Goal: Task Accomplishment & Management: Complete application form

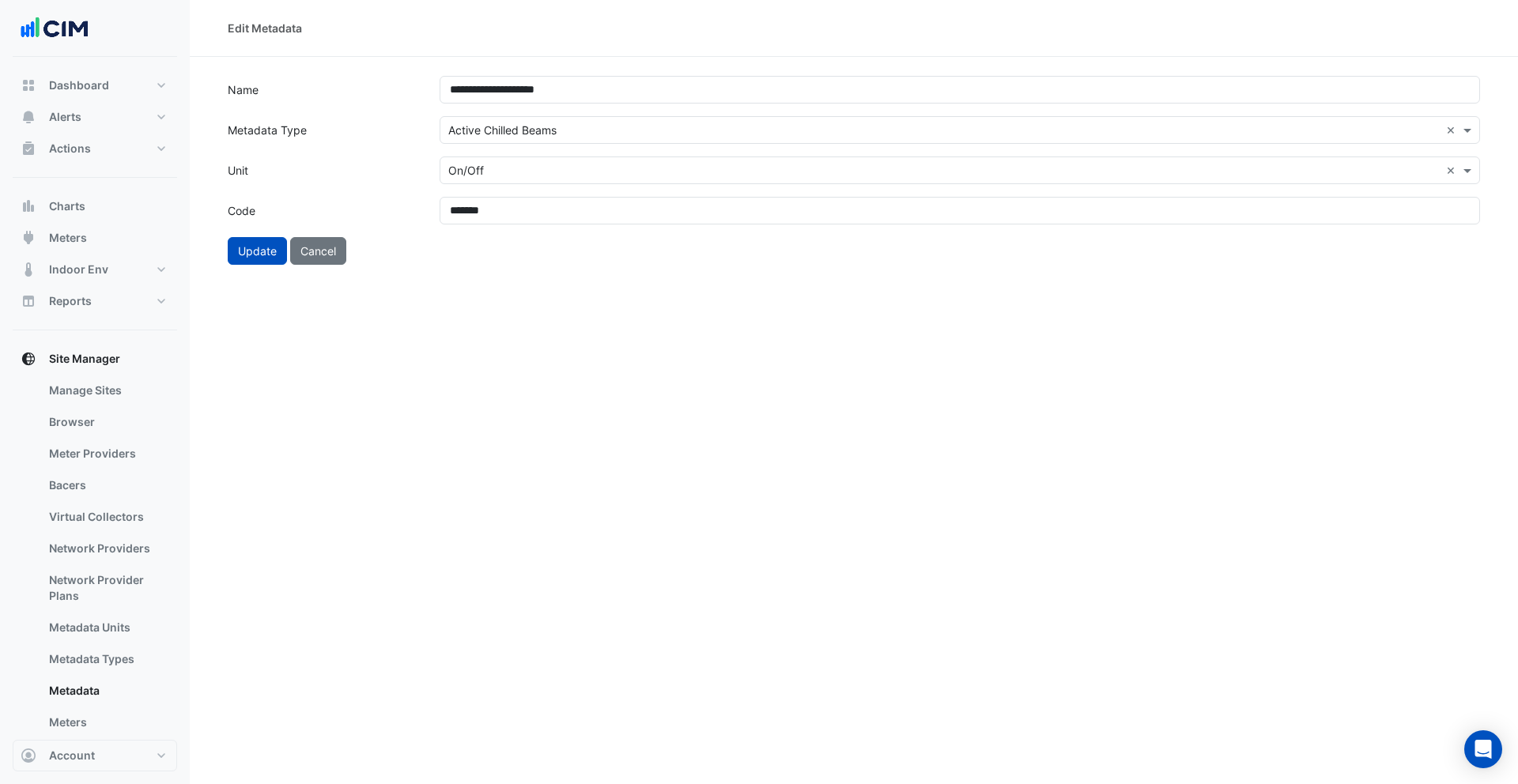
scroll to position [103, 0]
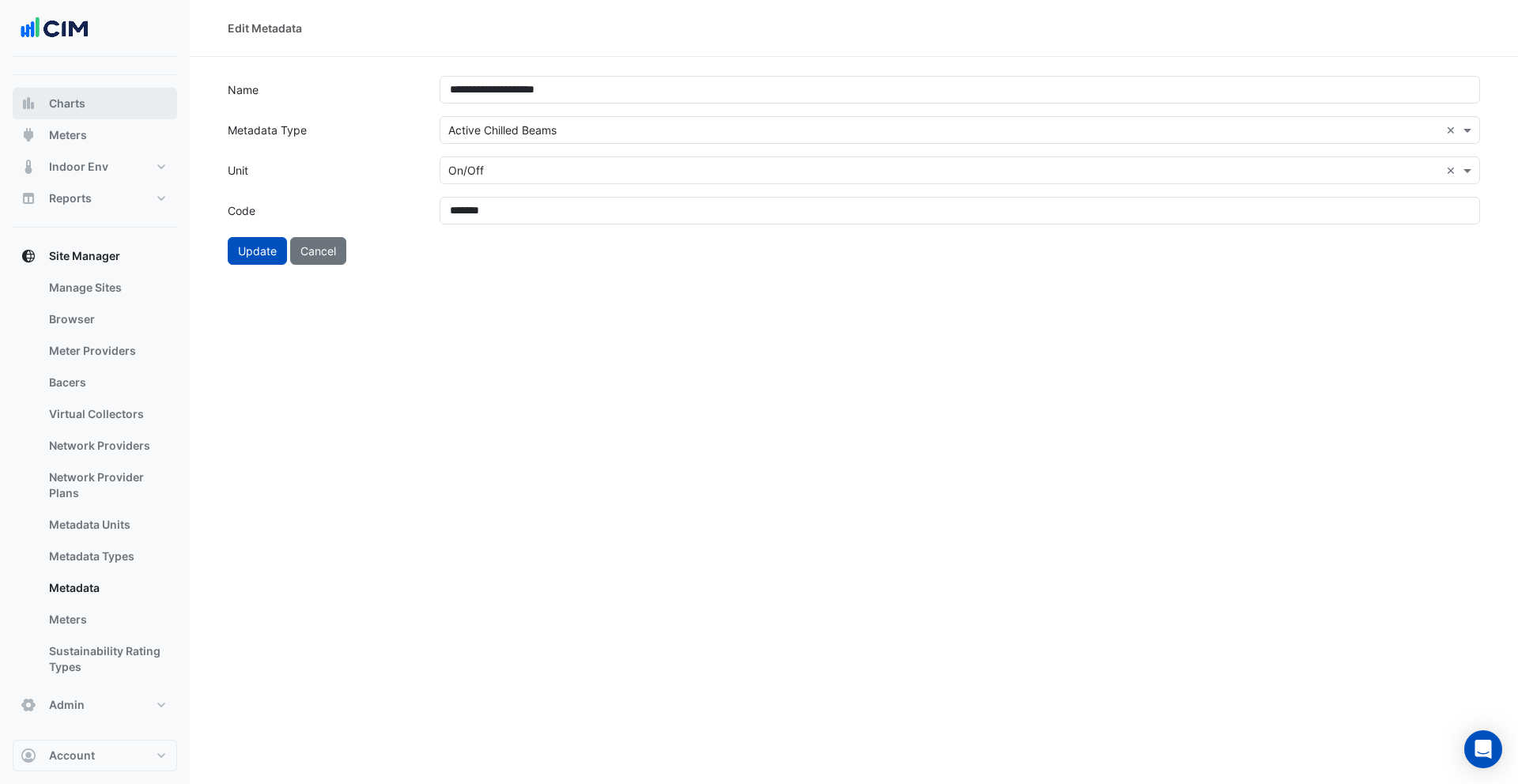
click at [78, 112] on button "Charts" at bounding box center [95, 104] width 165 height 32
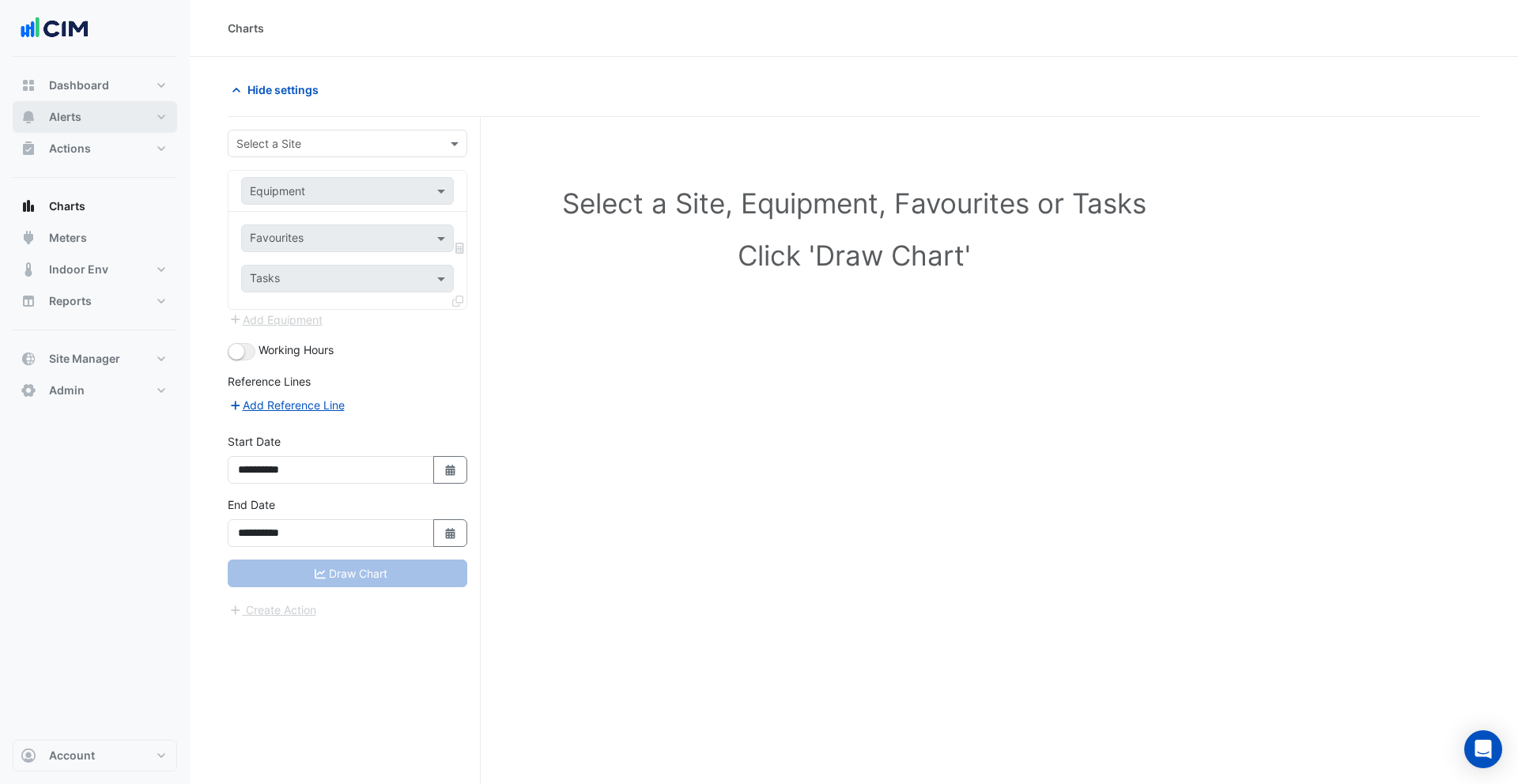
click at [80, 117] on span "Alerts" at bounding box center [65, 117] width 32 height 16
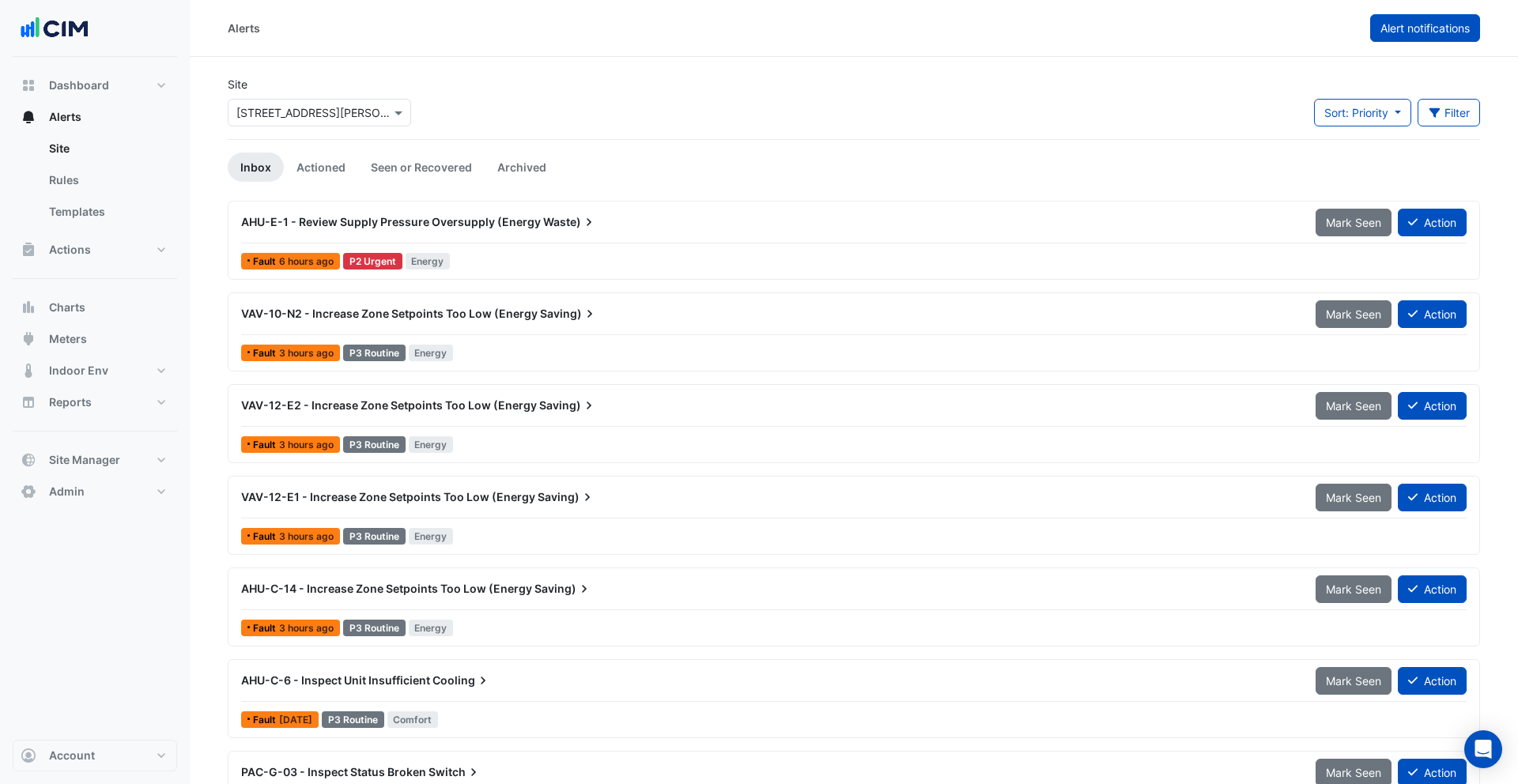
click at [1374, 39] on button "Alert notifications" at bounding box center [1425, 28] width 110 height 28
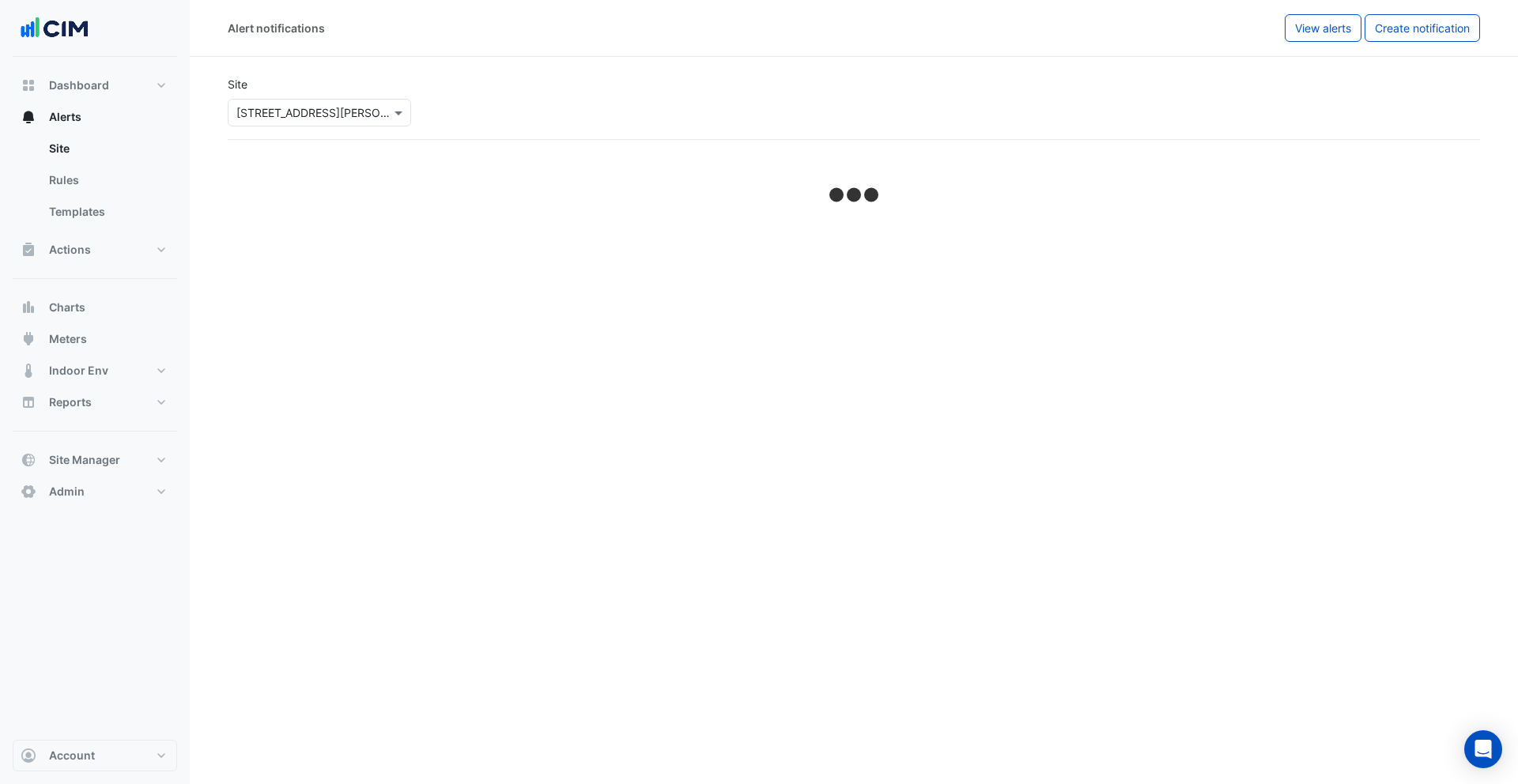
select select "******"
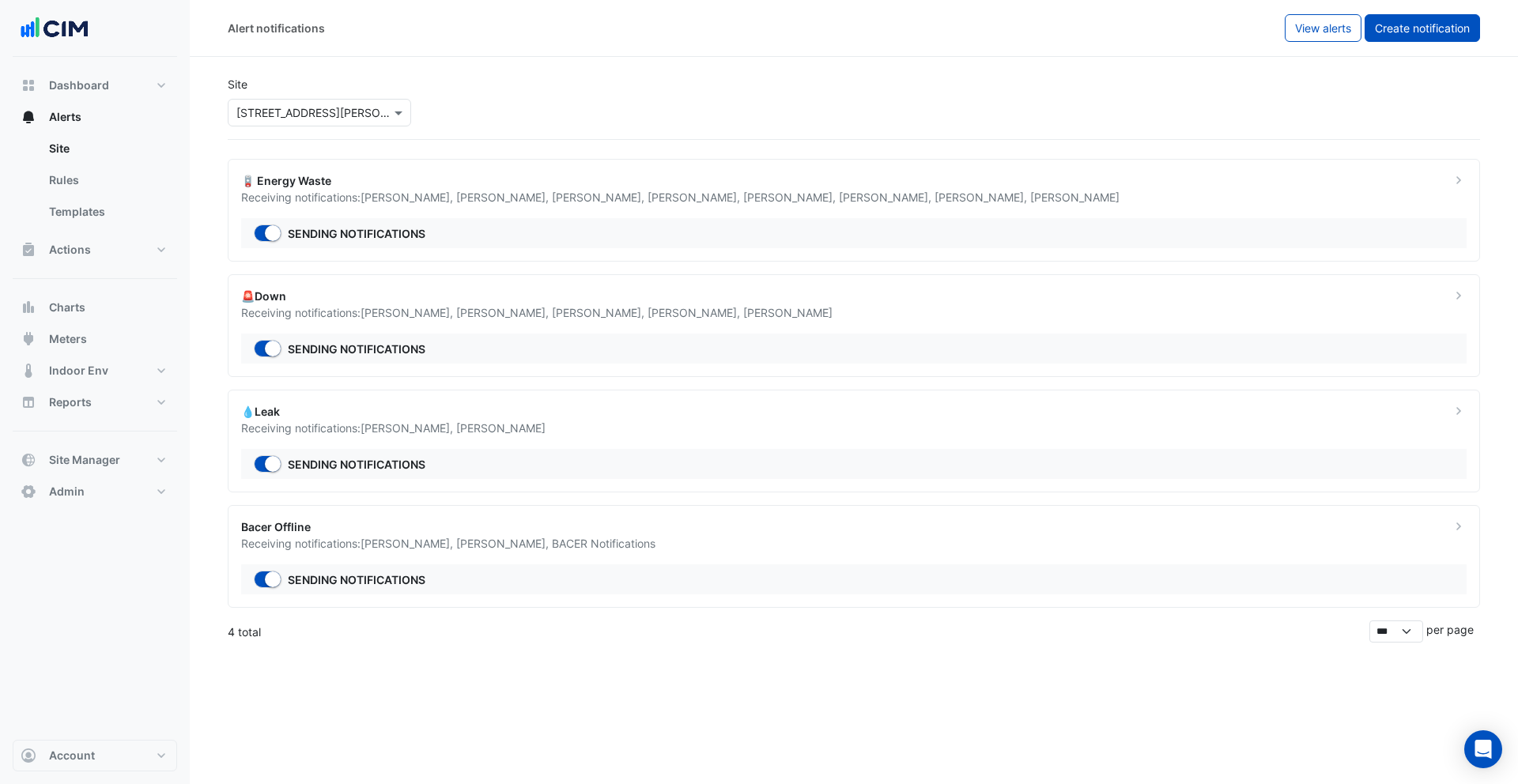
click at [1422, 39] on button "Create notification" at bounding box center [1422, 28] width 116 height 28
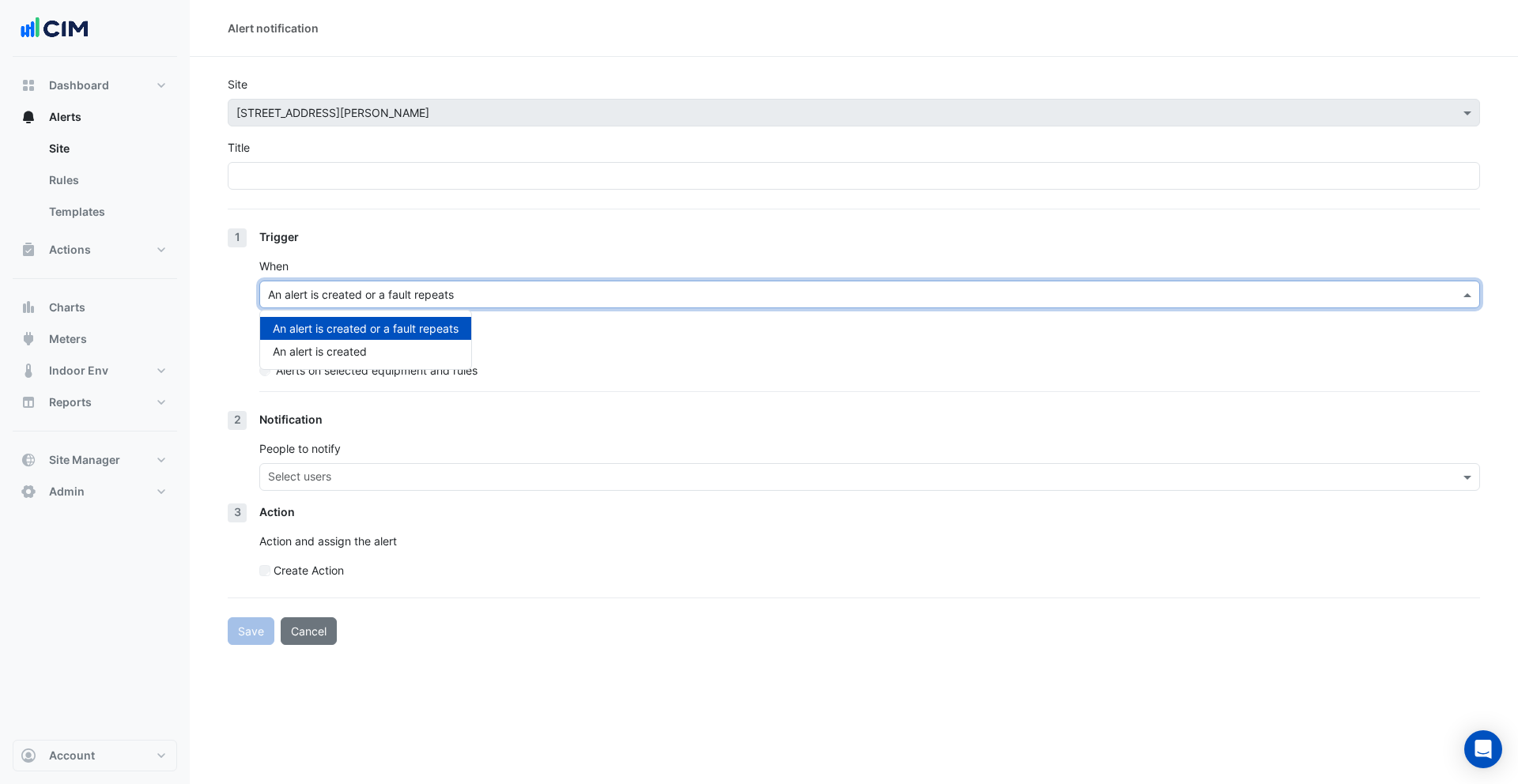
click at [738, 300] on input "text" at bounding box center [853, 295] width 1172 height 17
click at [753, 244] on div "Trigger" at bounding box center [869, 236] width 1220 height 17
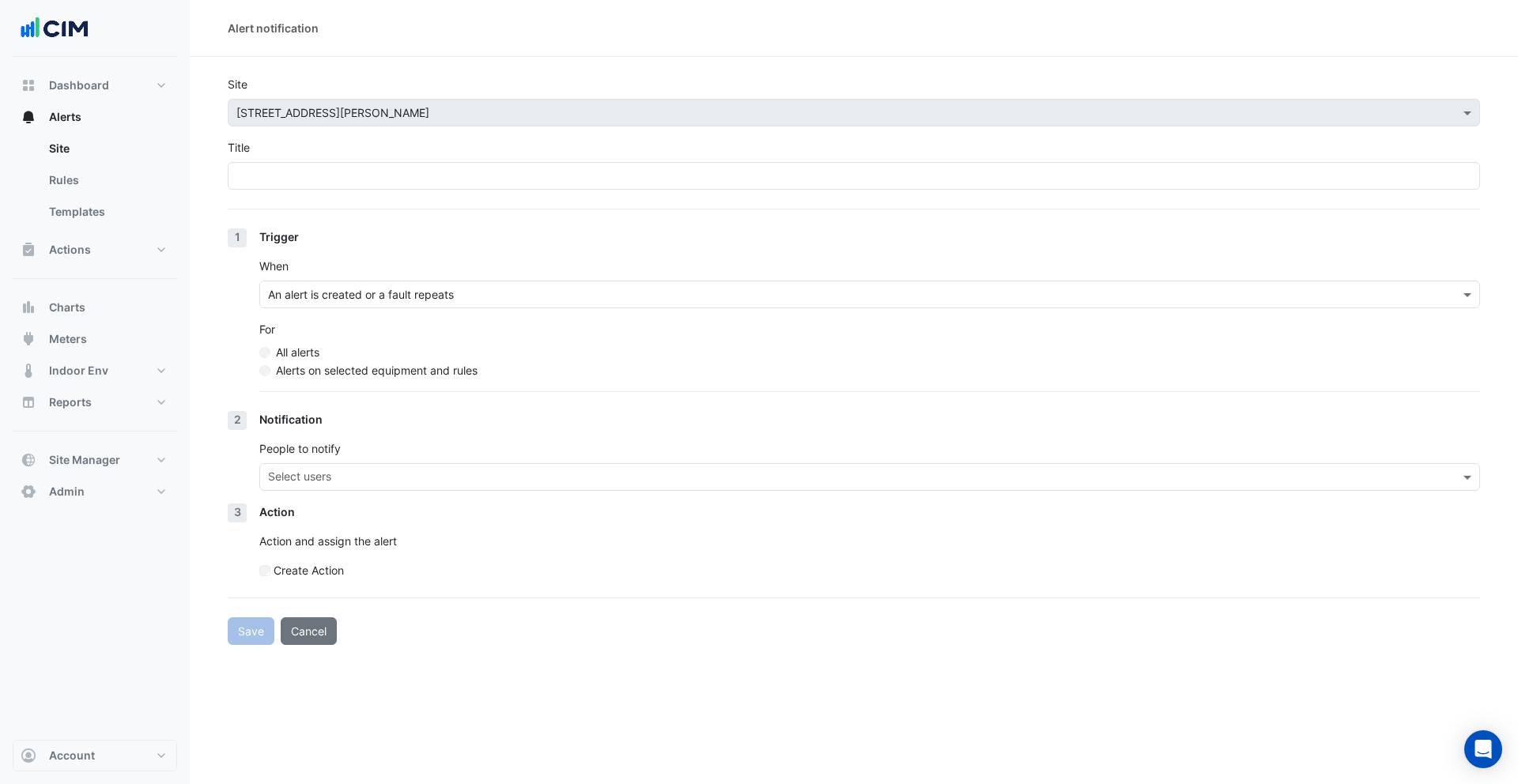
click at [265, 576] on div "Create Action" at bounding box center [869, 569] width 1220 height 17
click at [388, 475] on input "text" at bounding box center [860, 478] width 1185 height 17
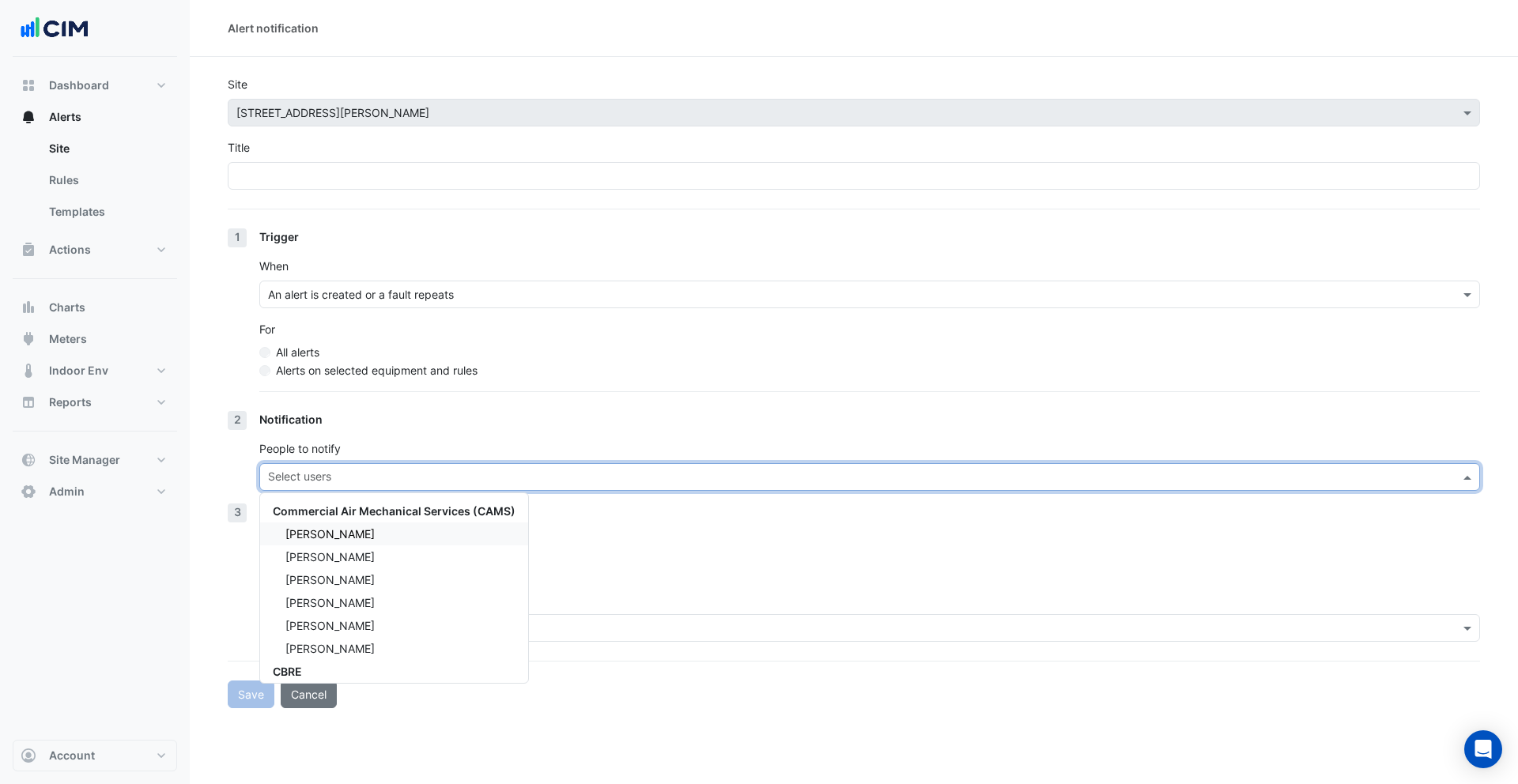
click at [360, 528] on span "[PERSON_NAME]" at bounding box center [330, 533] width 90 height 13
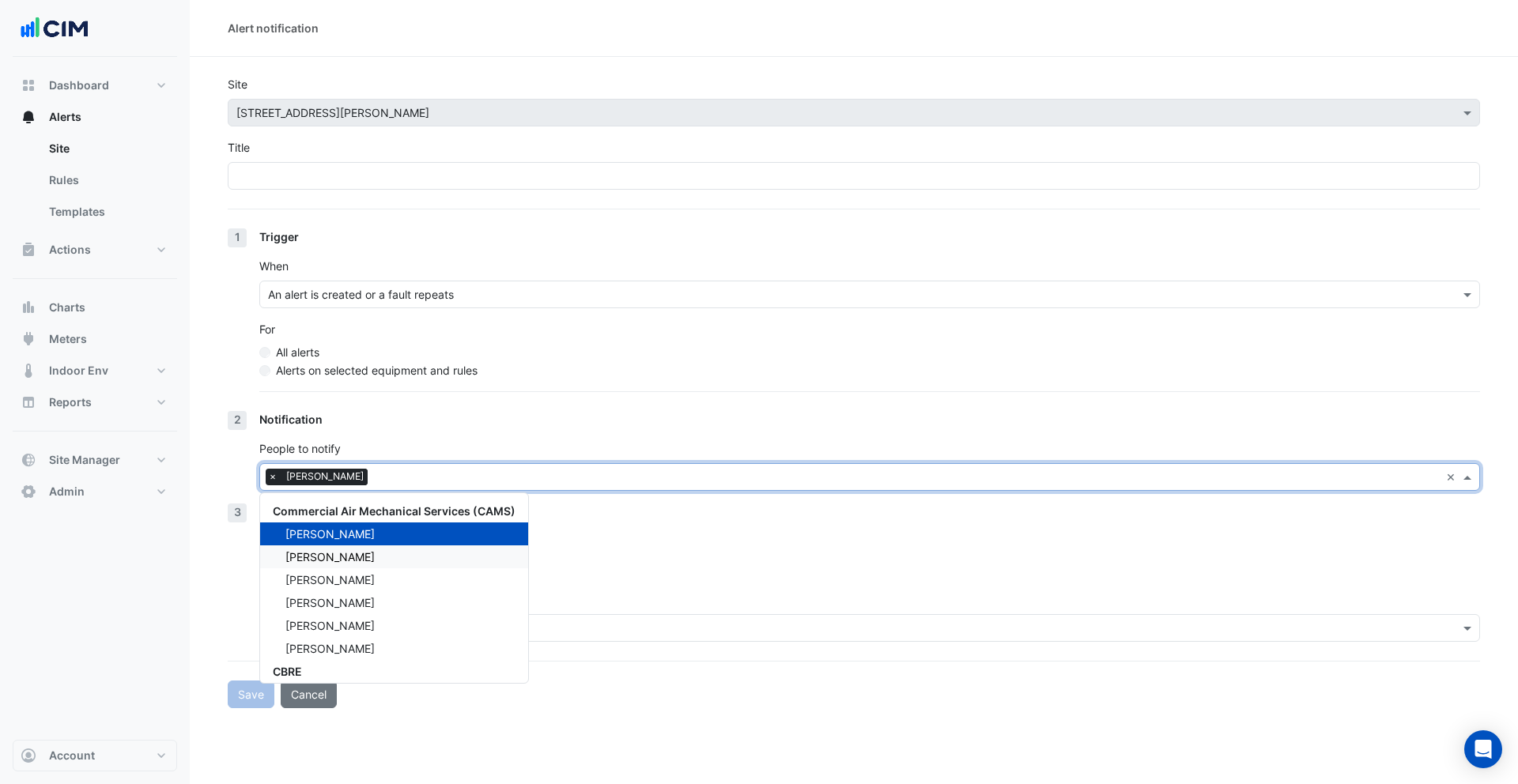
click at [370, 555] on div "[PERSON_NAME]" at bounding box center [394, 556] width 268 height 23
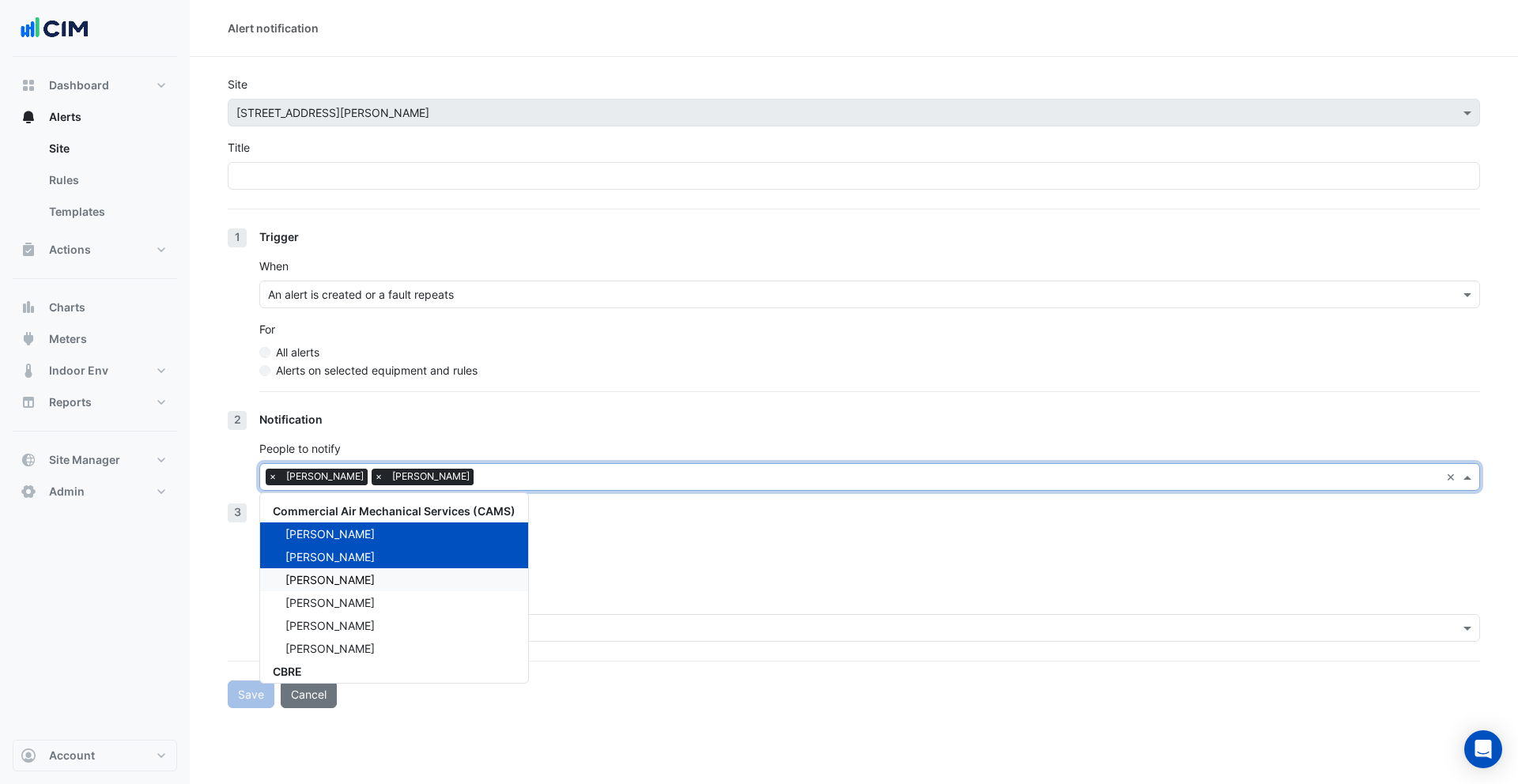
drag, startPoint x: 380, startPoint y: 586, endPoint x: 391, endPoint y: 517, distance: 69.9
click at [380, 586] on div "[PERSON_NAME]" at bounding box center [394, 579] width 268 height 23
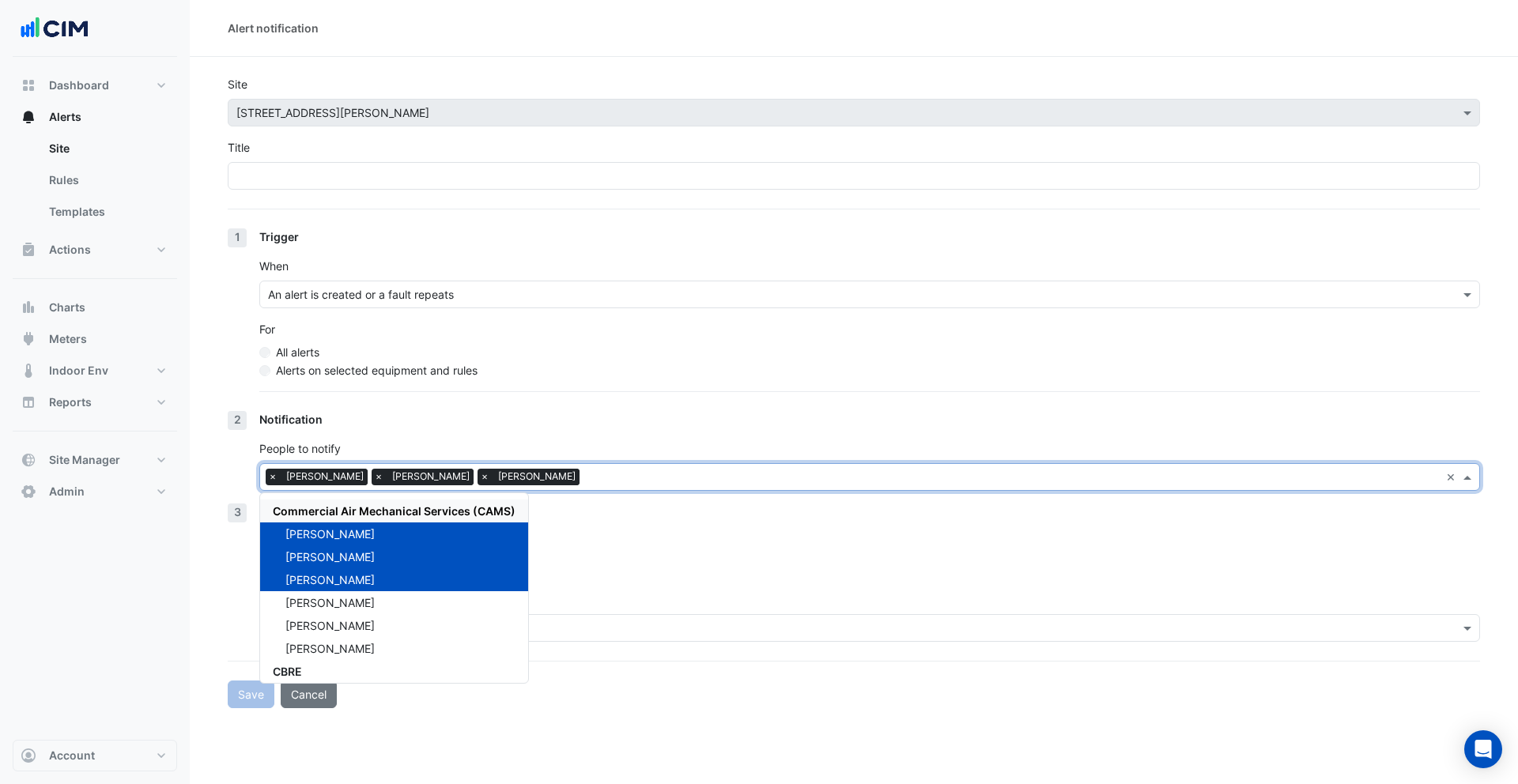
click at [389, 420] on div "Notification" at bounding box center [869, 419] width 1220 height 17
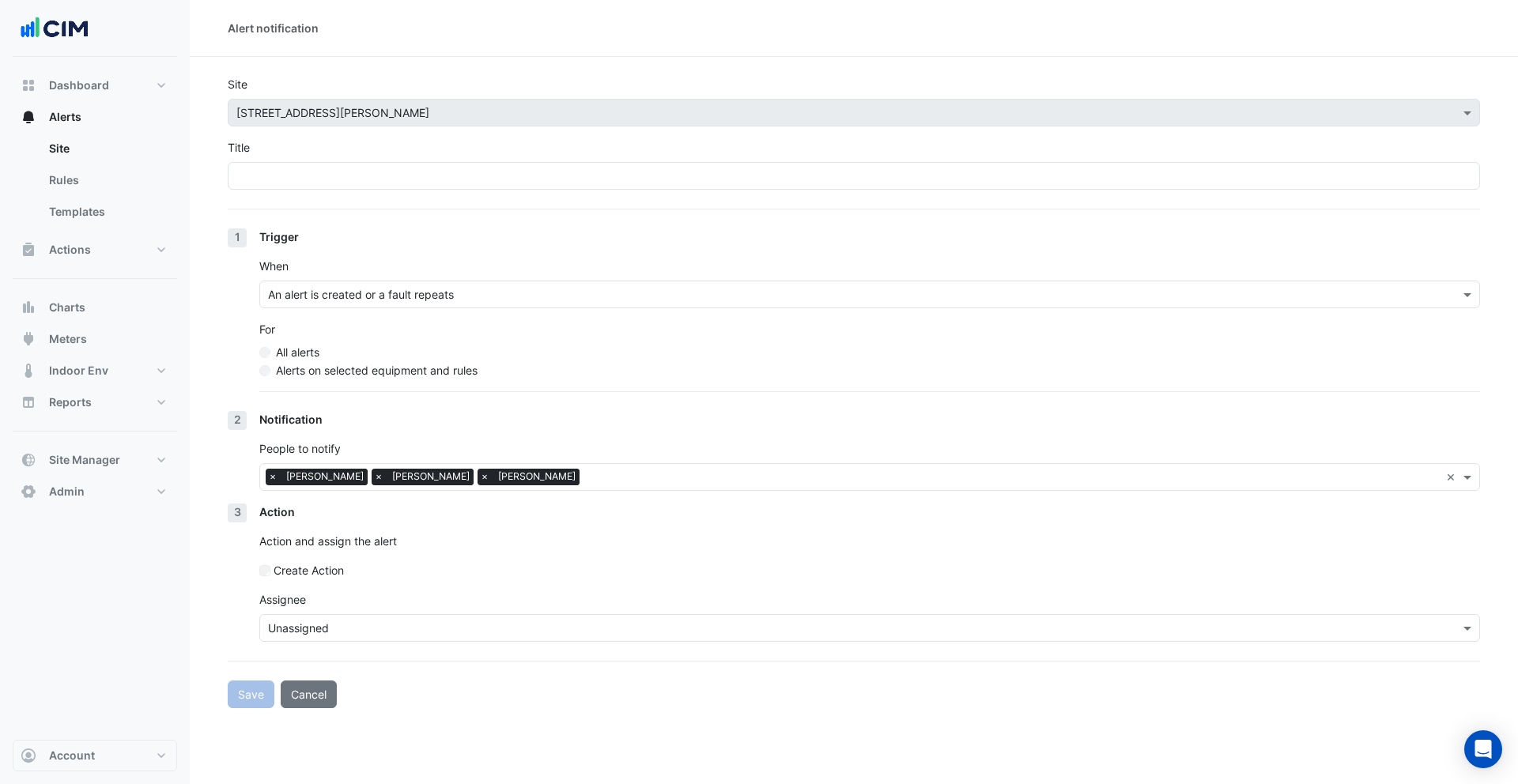
drag, startPoint x: 391, startPoint y: 302, endPoint x: 402, endPoint y: 303, distance: 11.0
click at [391, 302] on div "An alert is created or a fault repeats" at bounding box center [360, 294] width 185 height 17
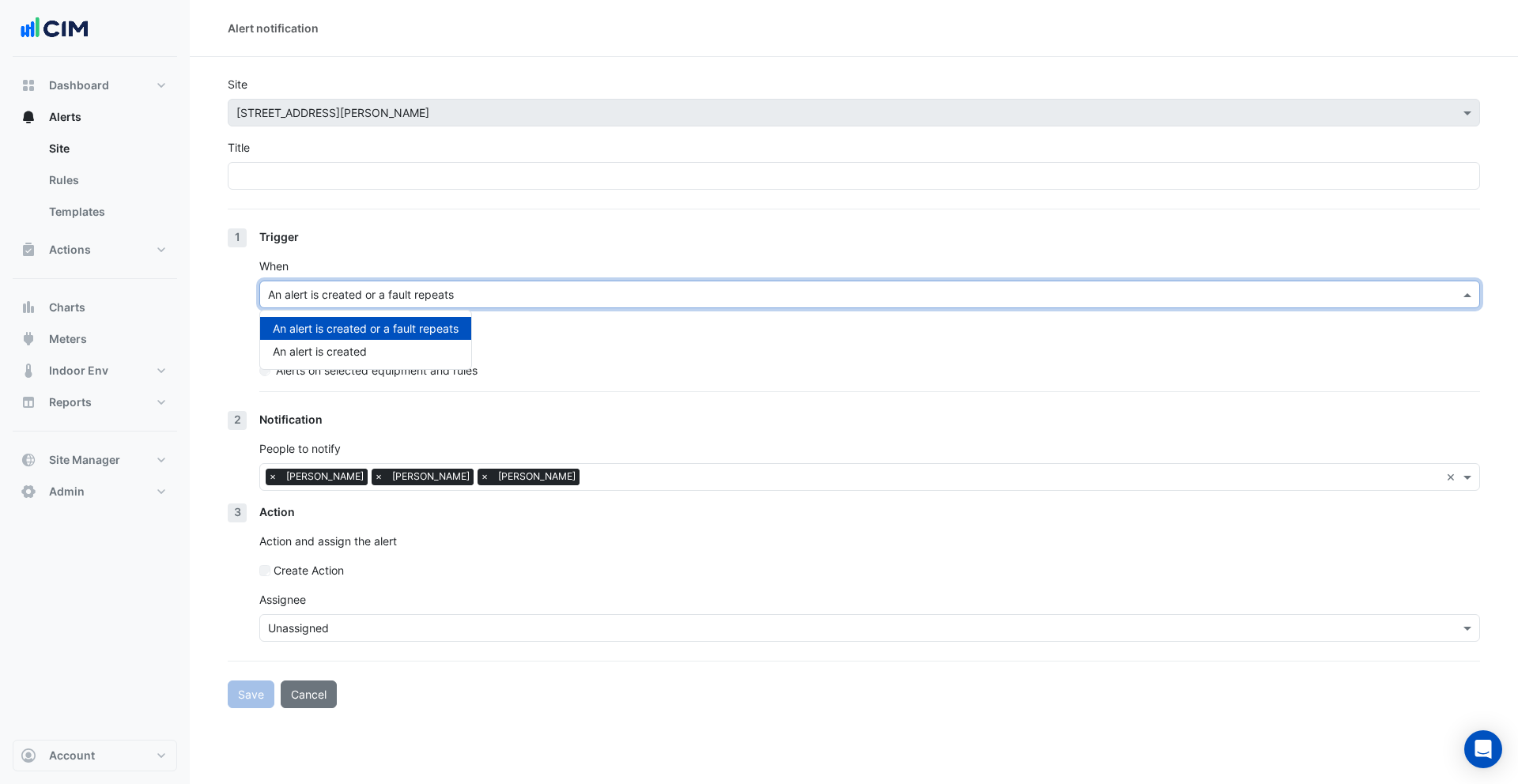
click at [425, 267] on div "When An alert is created or a fault repeats An alert is created or a fault repe…" at bounding box center [869, 283] width 1220 height 51
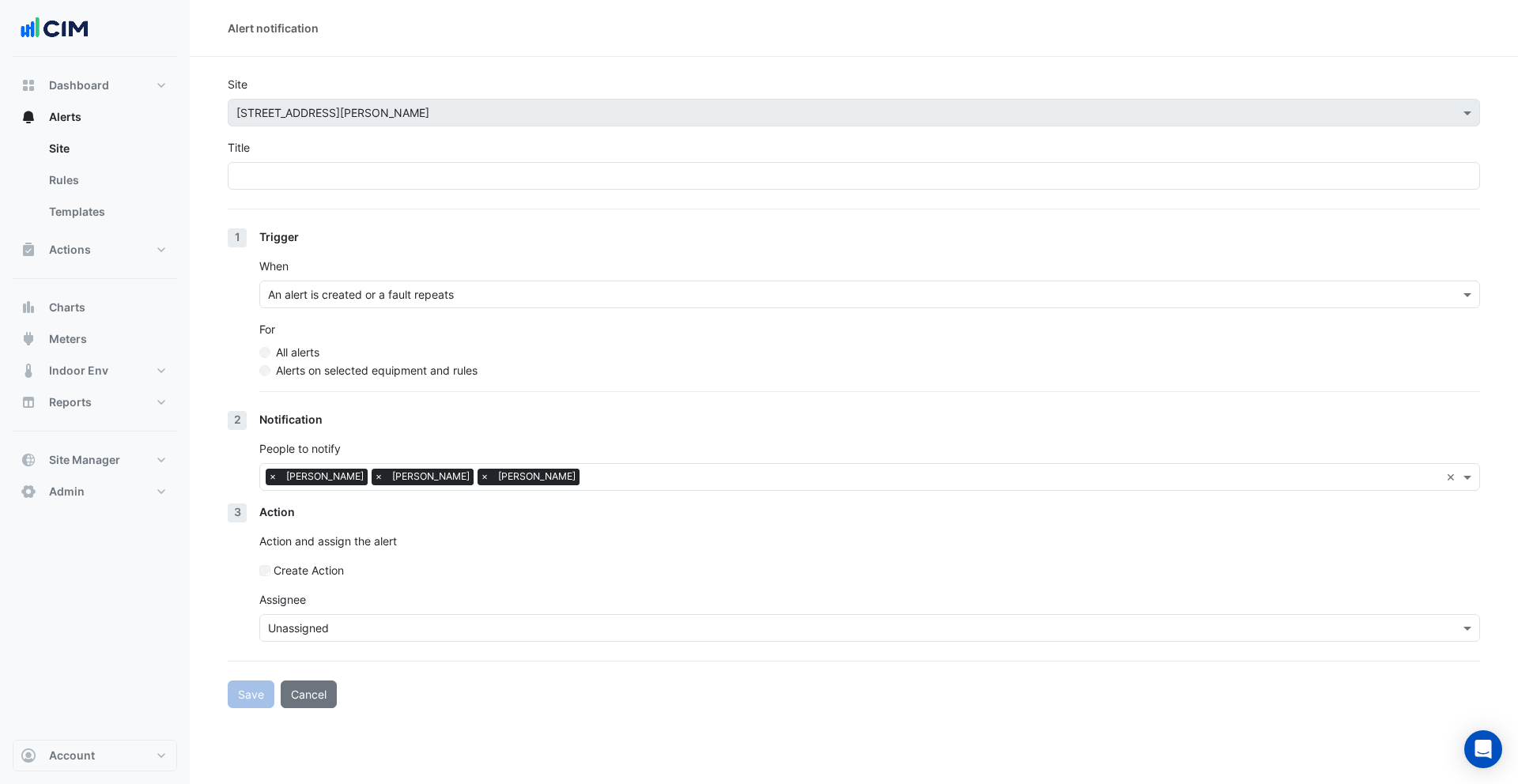
click at [436, 261] on div "When An alert is created or a fault repeats" at bounding box center [869, 283] width 1220 height 51
click at [370, 292] on input "text" at bounding box center [853, 295] width 1172 height 17
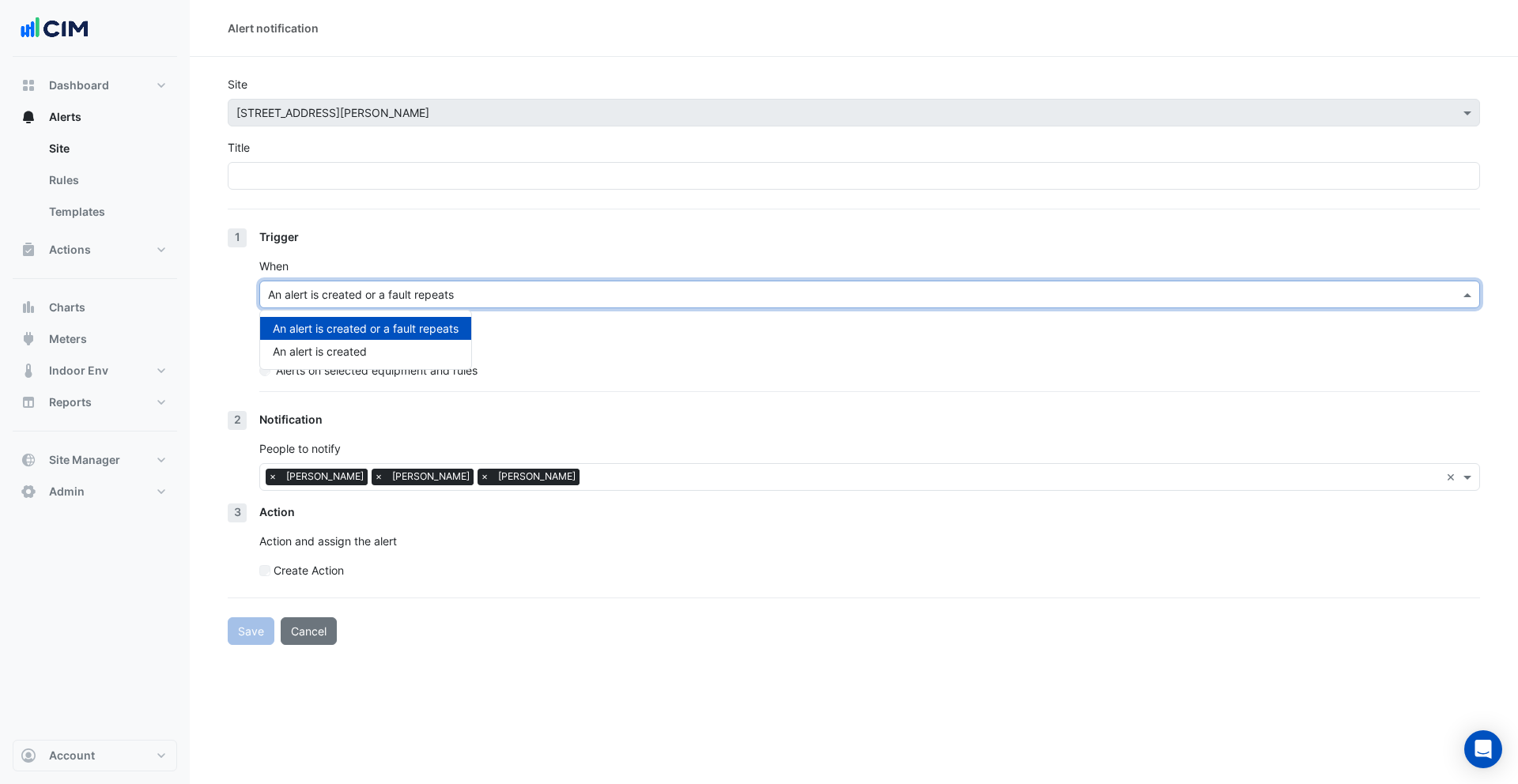
click at [391, 242] on div "Trigger" at bounding box center [869, 236] width 1220 height 17
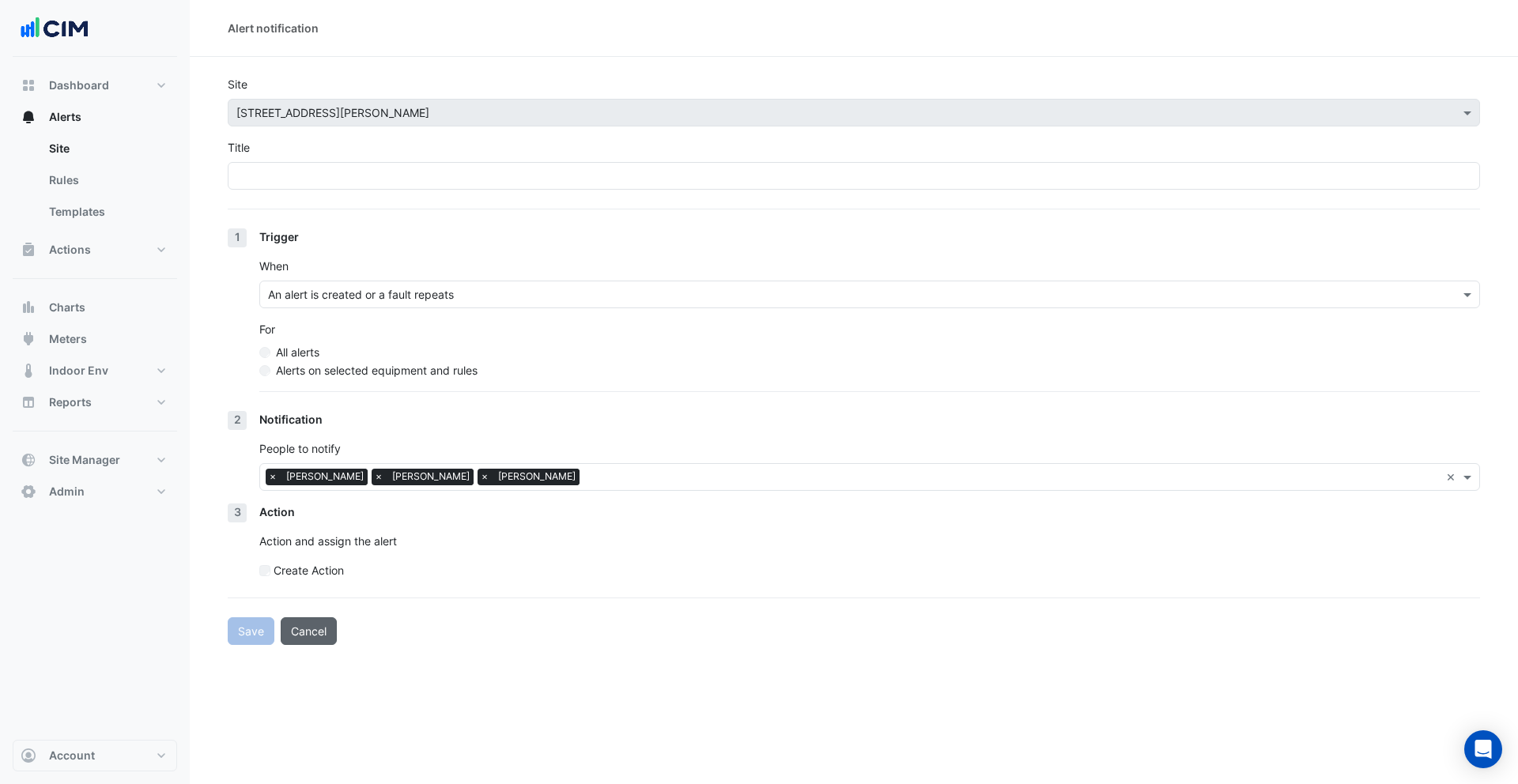
click at [320, 640] on button "Cancel" at bounding box center [308, 630] width 56 height 28
select select "******"
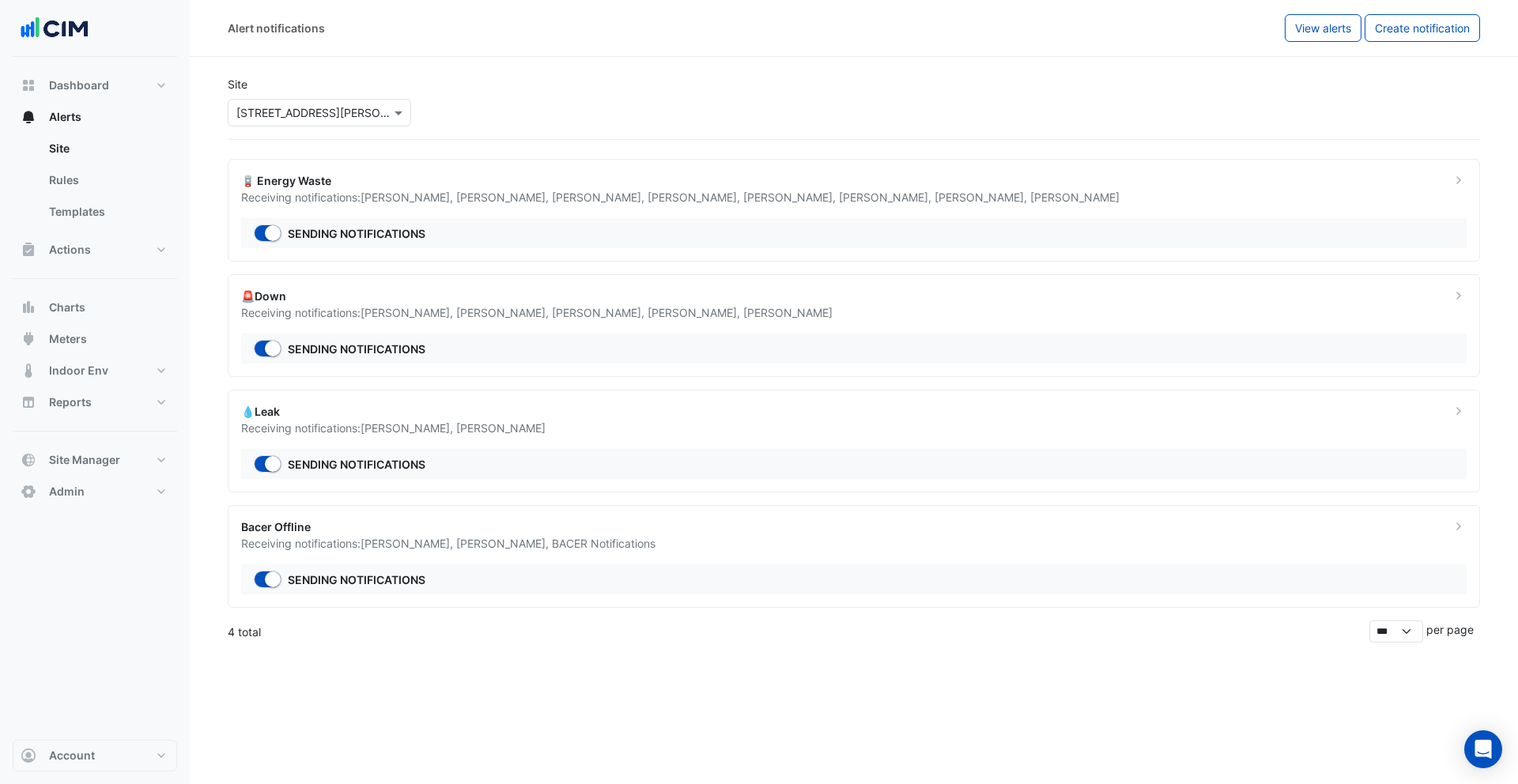
click at [520, 202] on span "[PERSON_NAME] ," at bounding box center [504, 196] width 96 height 13
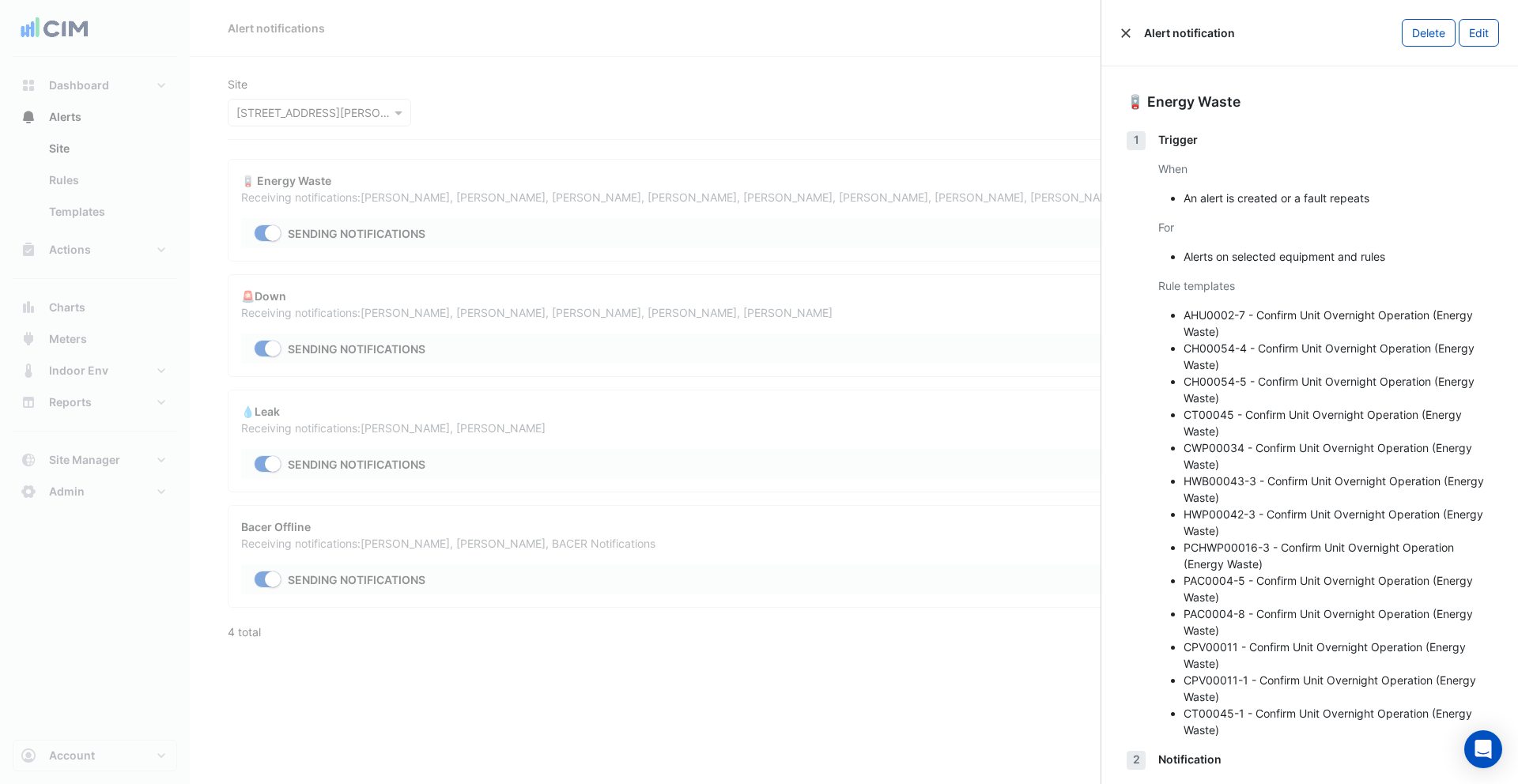
click at [1130, 35] on button "Close" at bounding box center [1126, 33] width 11 height 11
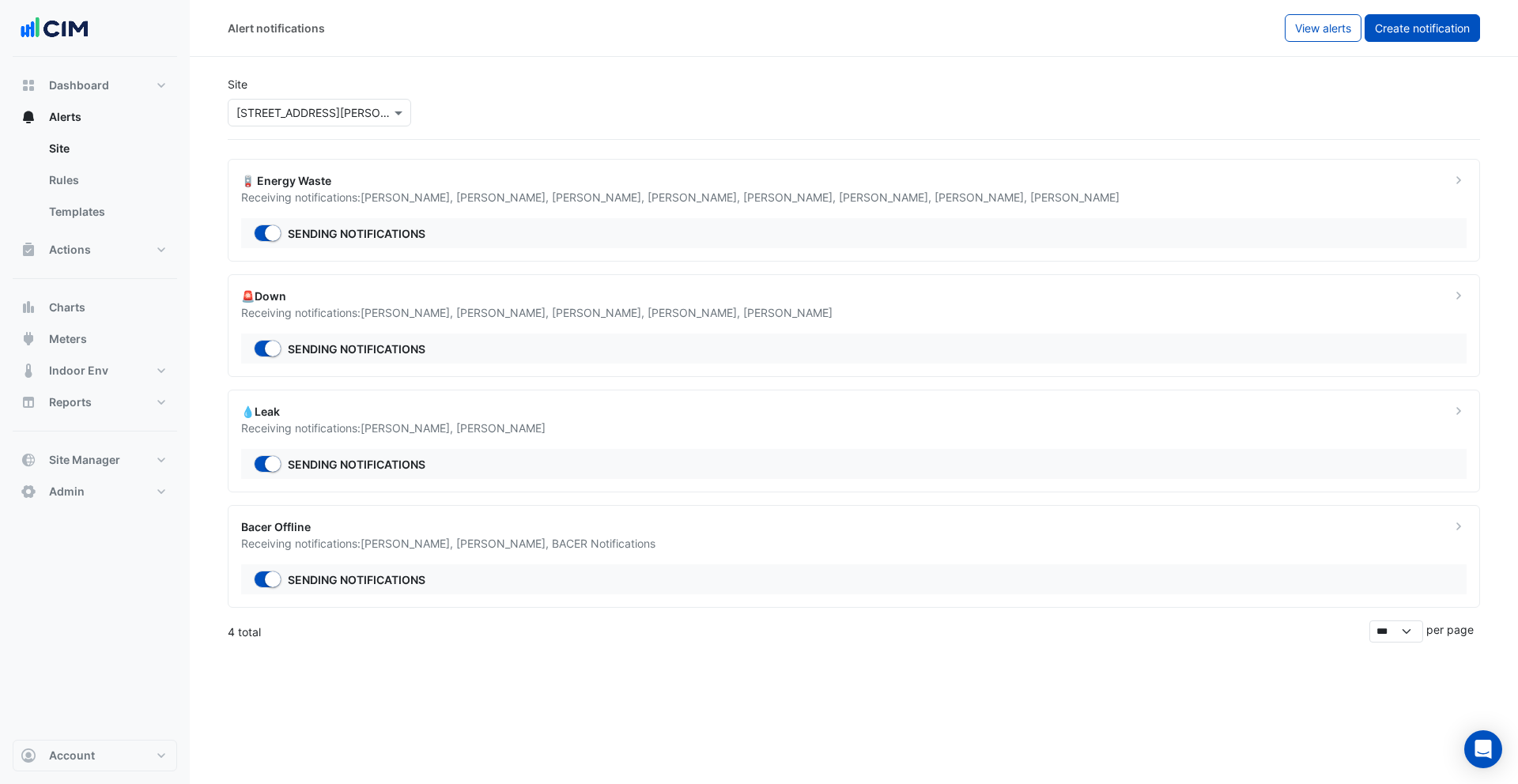
click at [1413, 32] on span "Create notification" at bounding box center [1422, 28] width 95 height 13
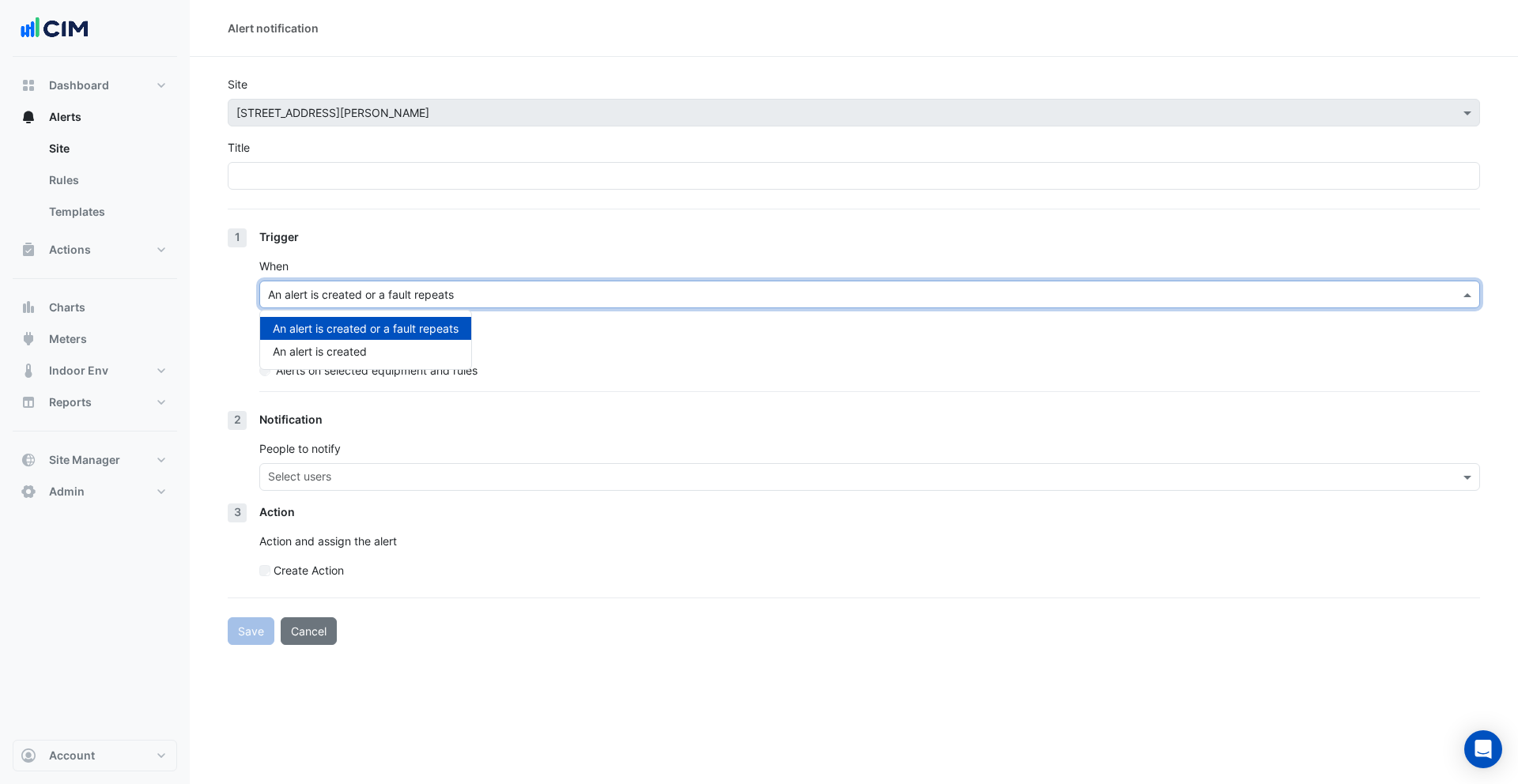
click at [349, 291] on input "text" at bounding box center [853, 295] width 1172 height 17
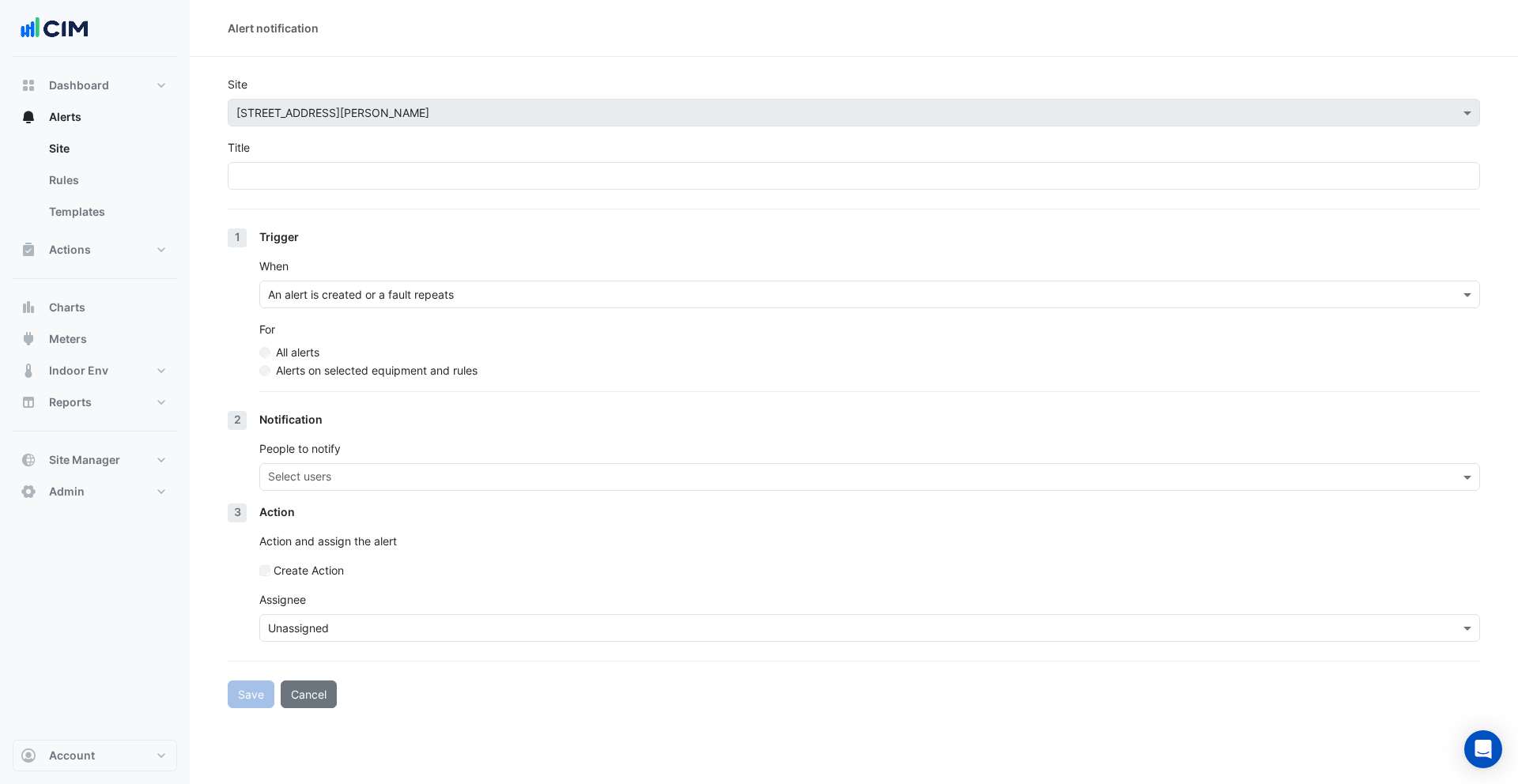
click at [353, 631] on input "text" at bounding box center [853, 628] width 1172 height 17
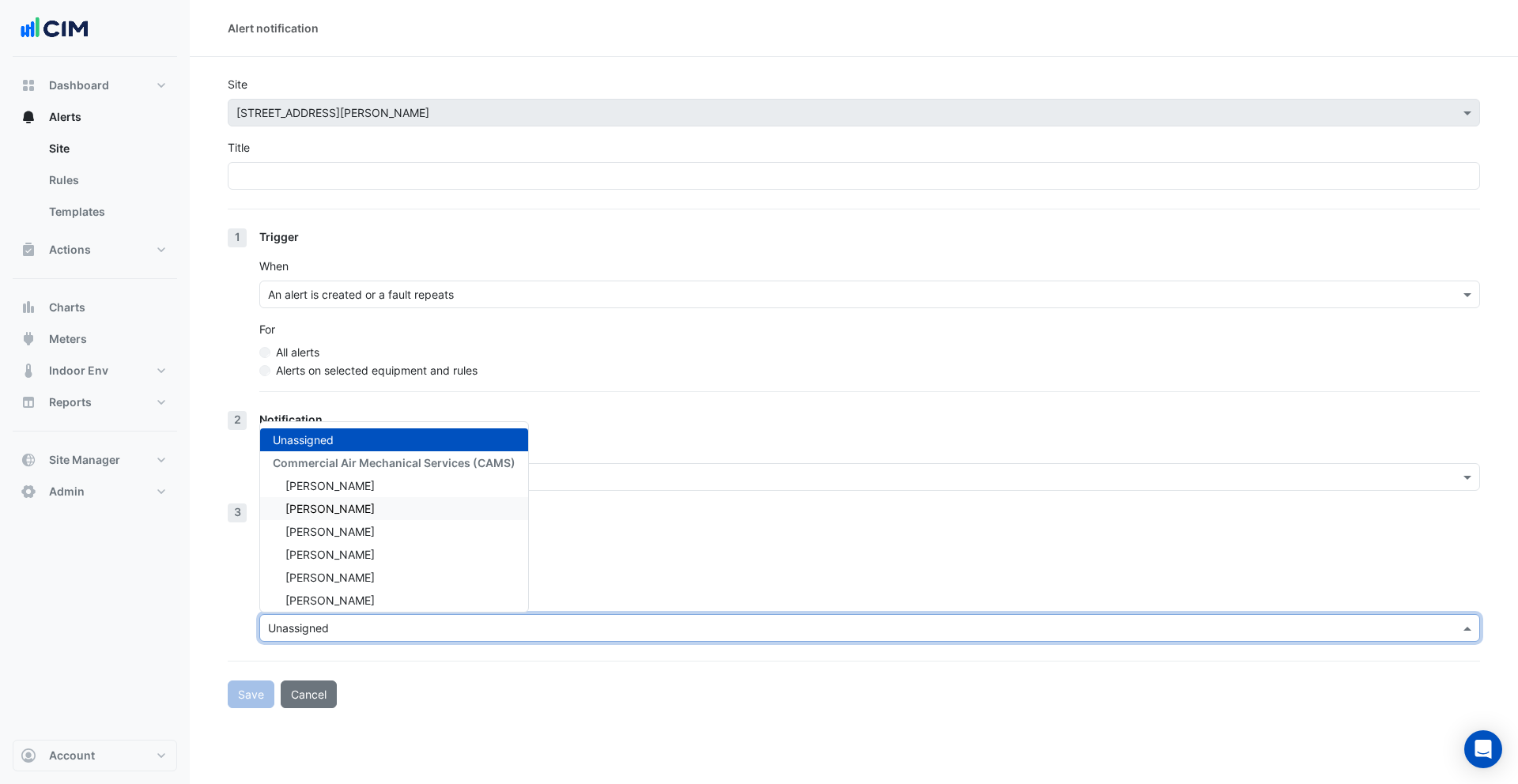
click at [319, 359] on label "All alerts" at bounding box center [297, 352] width 44 height 17
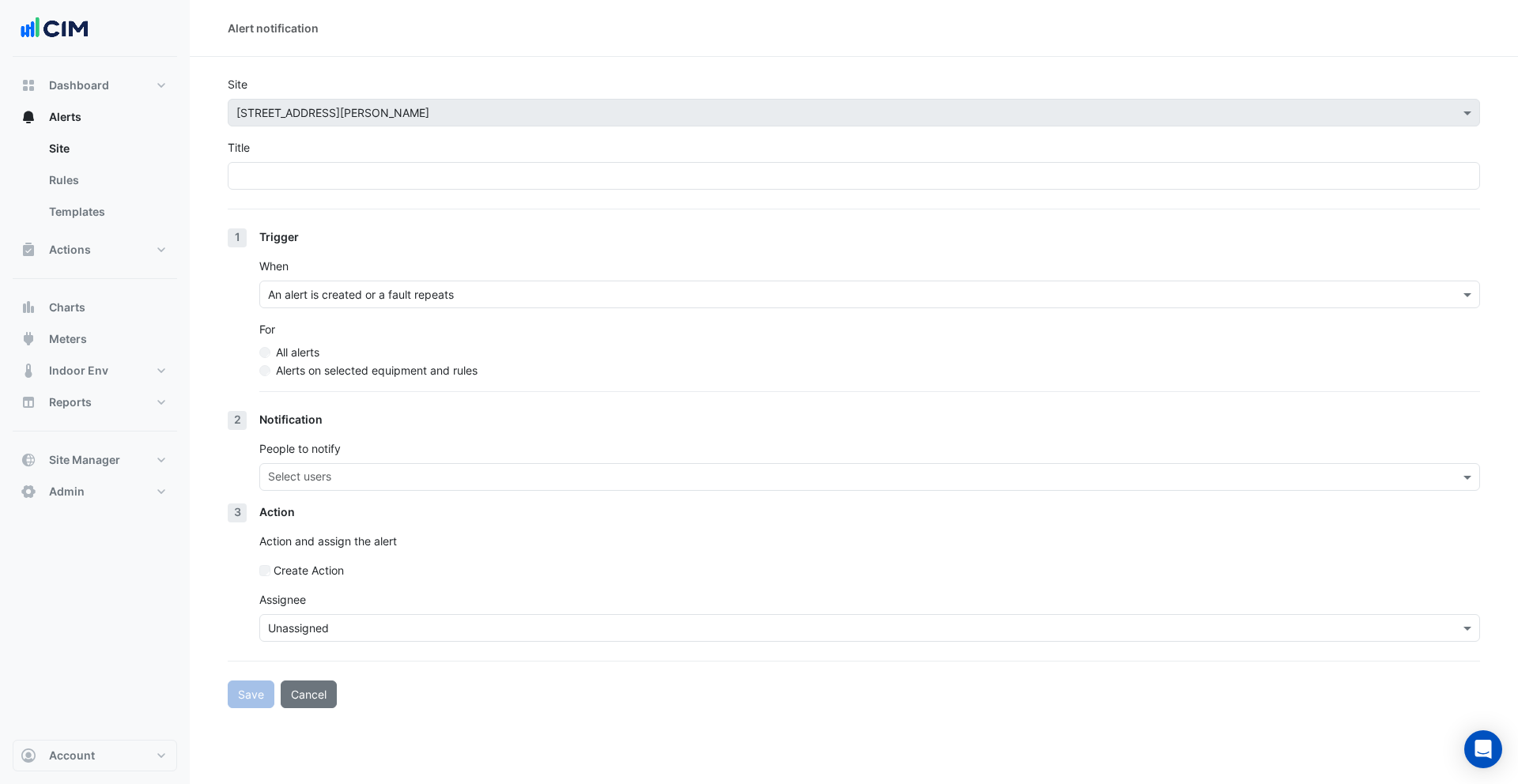
click at [282, 368] on label "Alerts on selected equipment and rules" at bounding box center [376, 370] width 201 height 17
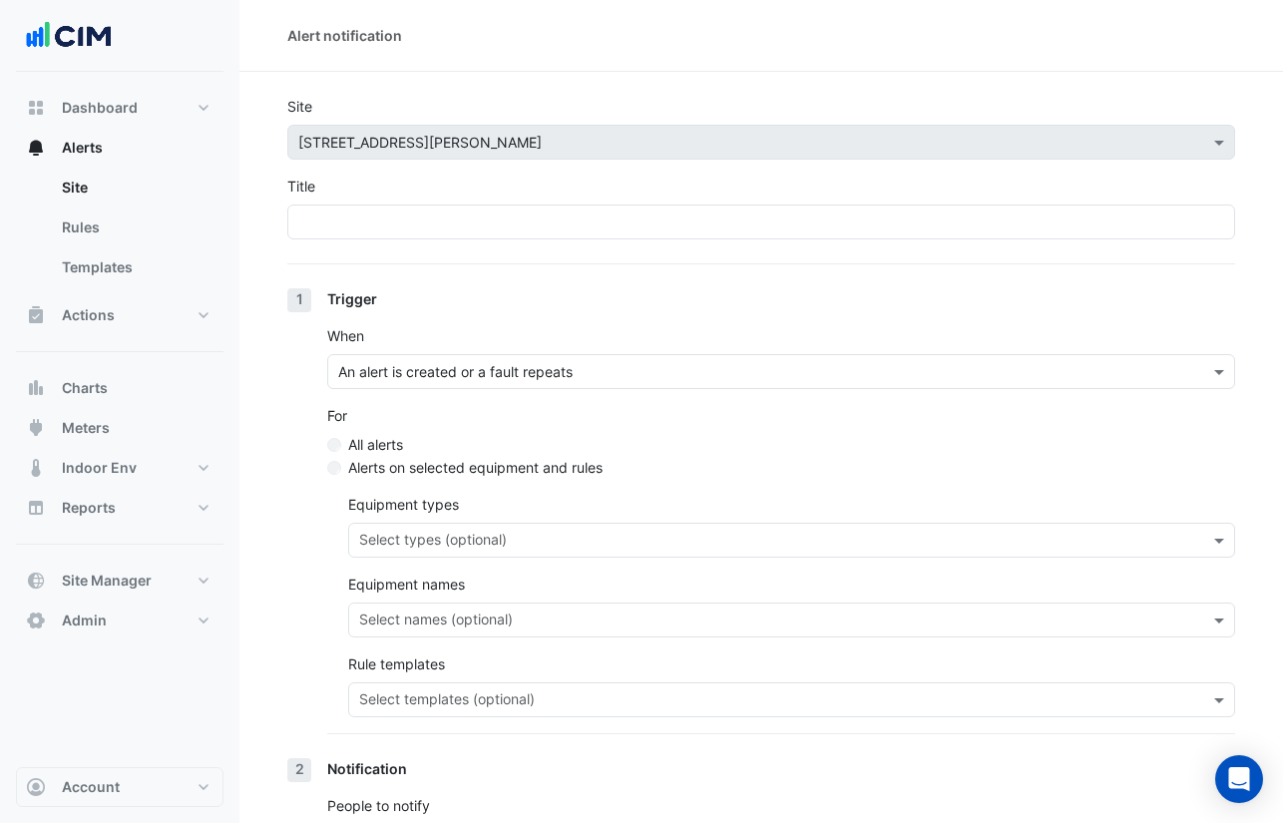
click at [340, 438] on div "All alerts" at bounding box center [781, 444] width 908 height 21
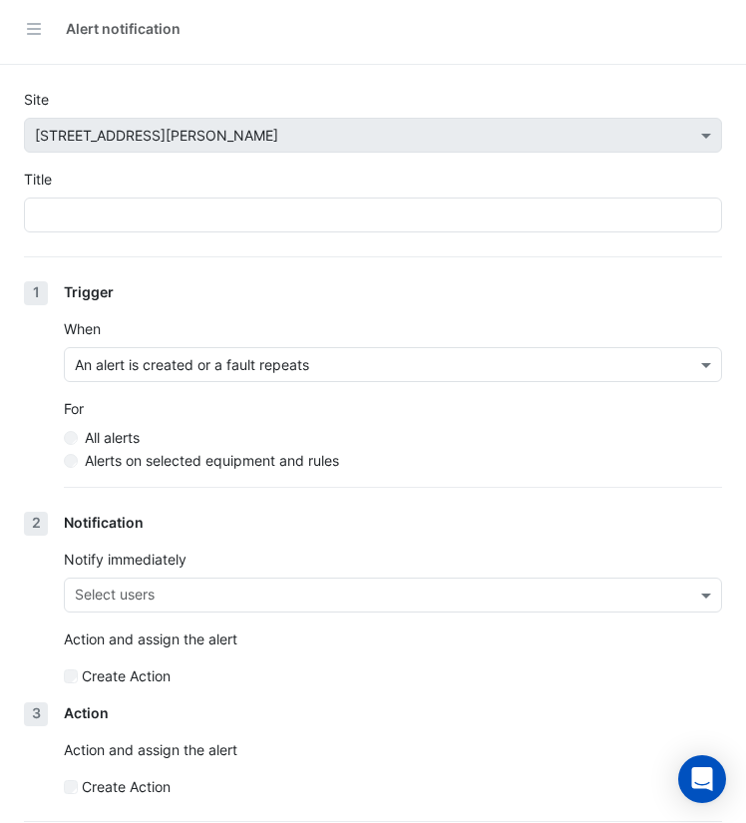
scroll to position [81, 0]
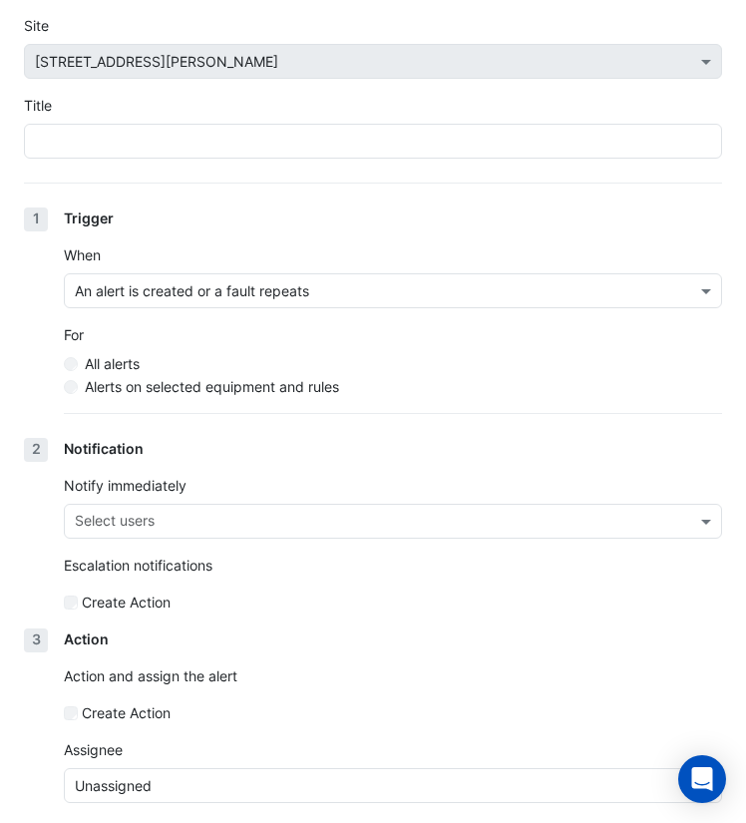
click at [77, 715] on div "Create Action" at bounding box center [393, 712] width 658 height 21
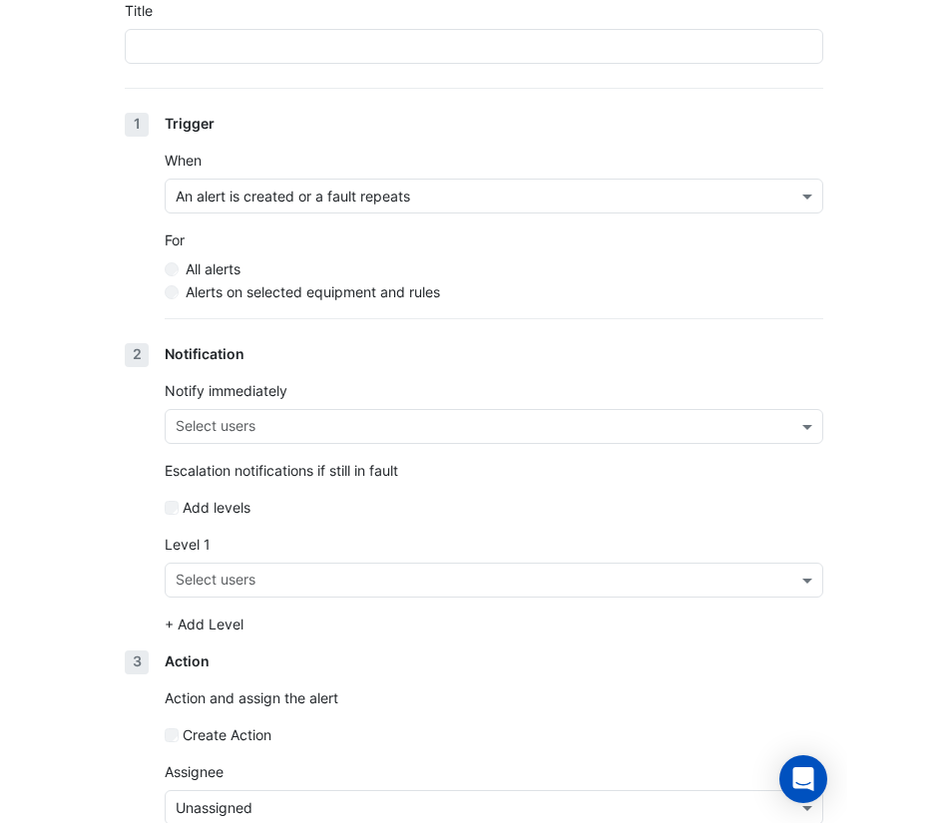
scroll to position [277, 0]
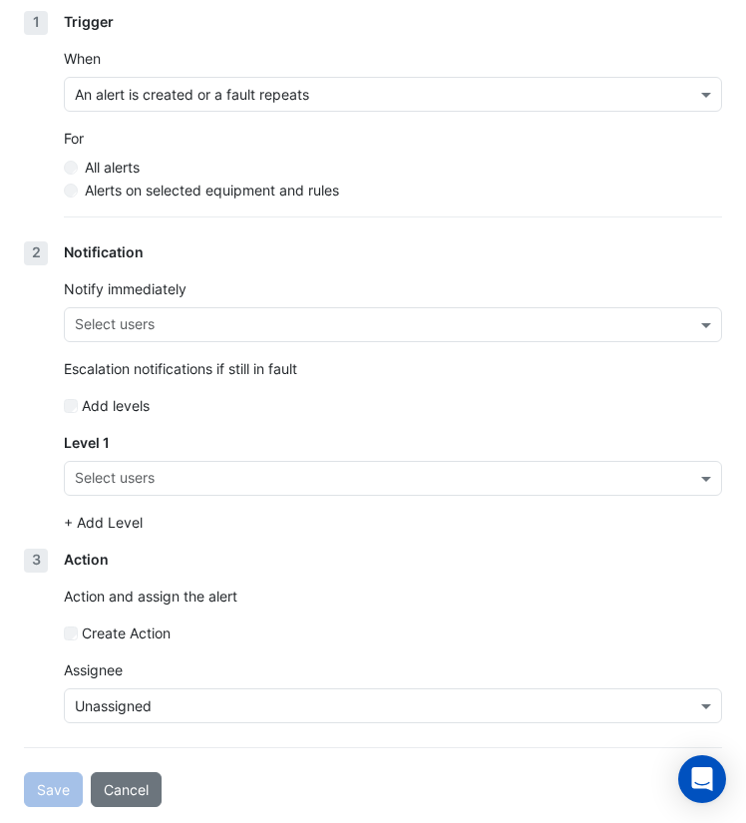
click at [86, 443] on label "Level 1" at bounding box center [87, 442] width 46 height 21
click at [102, 253] on div "Notification" at bounding box center [393, 251] width 658 height 21
click at [402, 823] on div at bounding box center [373, 823] width 746 height 0
click at [110, 373] on p "Escalation notifications if still in fault" at bounding box center [393, 368] width 658 height 21
click at [410, 823] on div at bounding box center [373, 823] width 746 height 0
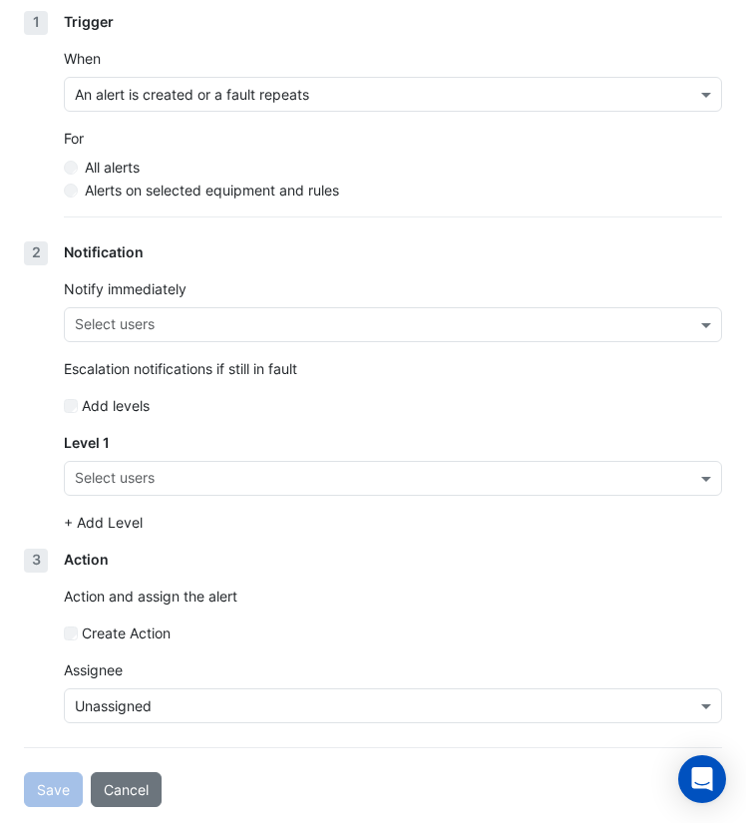
click at [118, 255] on div "Notification" at bounding box center [393, 251] width 658 height 21
click at [420, 823] on div at bounding box center [373, 823] width 746 height 0
click at [421, 823] on div at bounding box center [373, 823] width 746 height 0
click at [387, 823] on div at bounding box center [373, 823] width 746 height 0
click at [696, 823] on div at bounding box center [373, 823] width 746 height 0
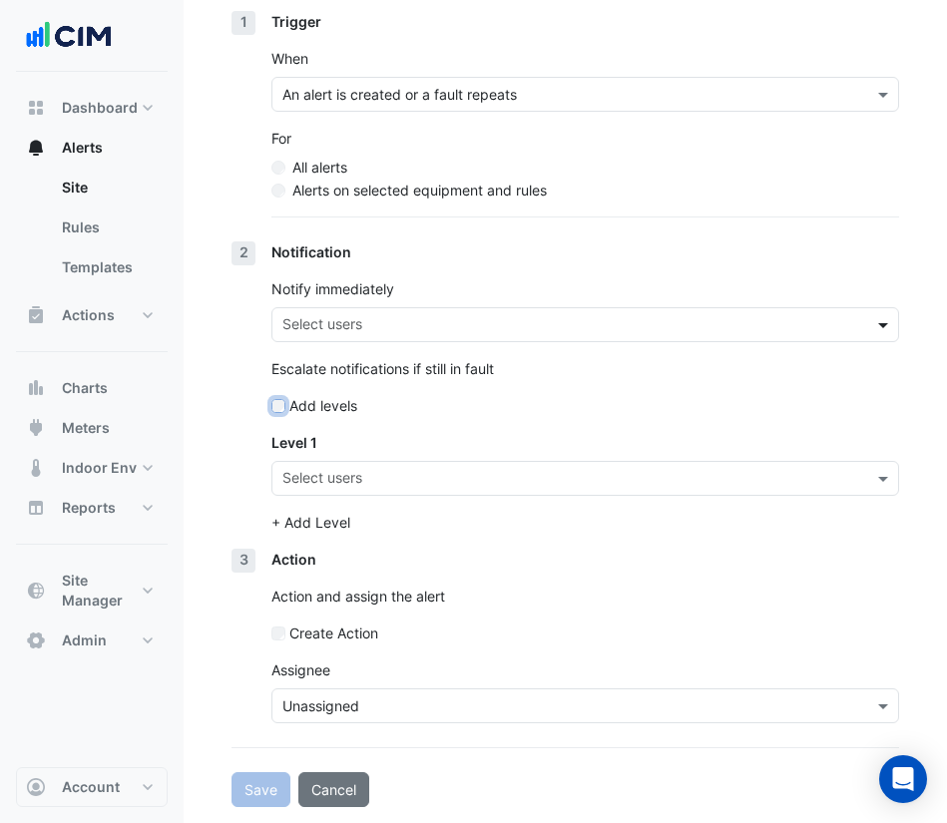
scroll to position [198, 0]
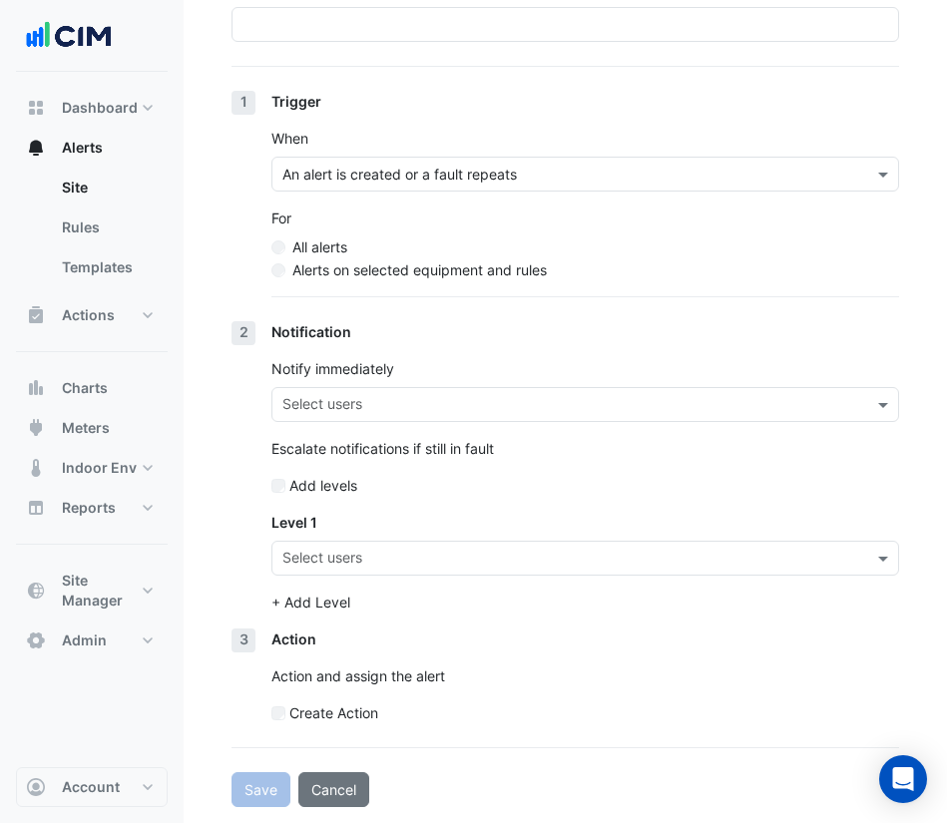
drag, startPoint x: 440, startPoint y: 396, endPoint x: 433, endPoint y: 407, distance: 13.0
click at [441, 400] on input "text" at bounding box center [573, 406] width 583 height 21
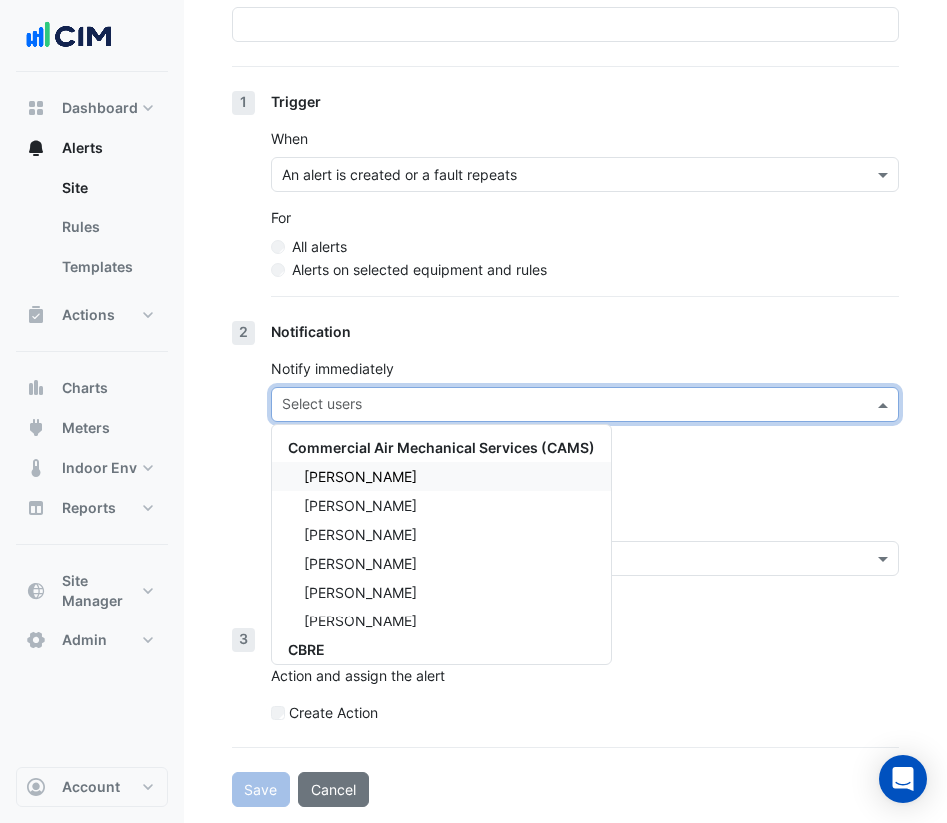
click at [336, 469] on span "[PERSON_NAME]" at bounding box center [360, 476] width 113 height 17
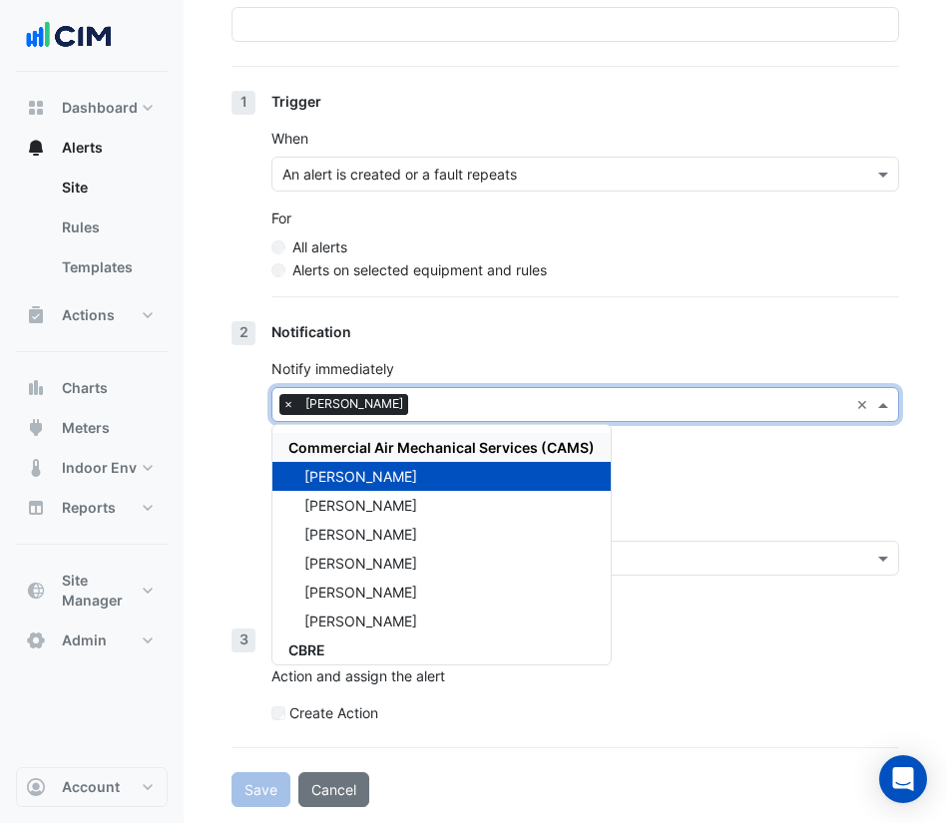
click at [463, 341] on div "Notification" at bounding box center [585, 331] width 628 height 21
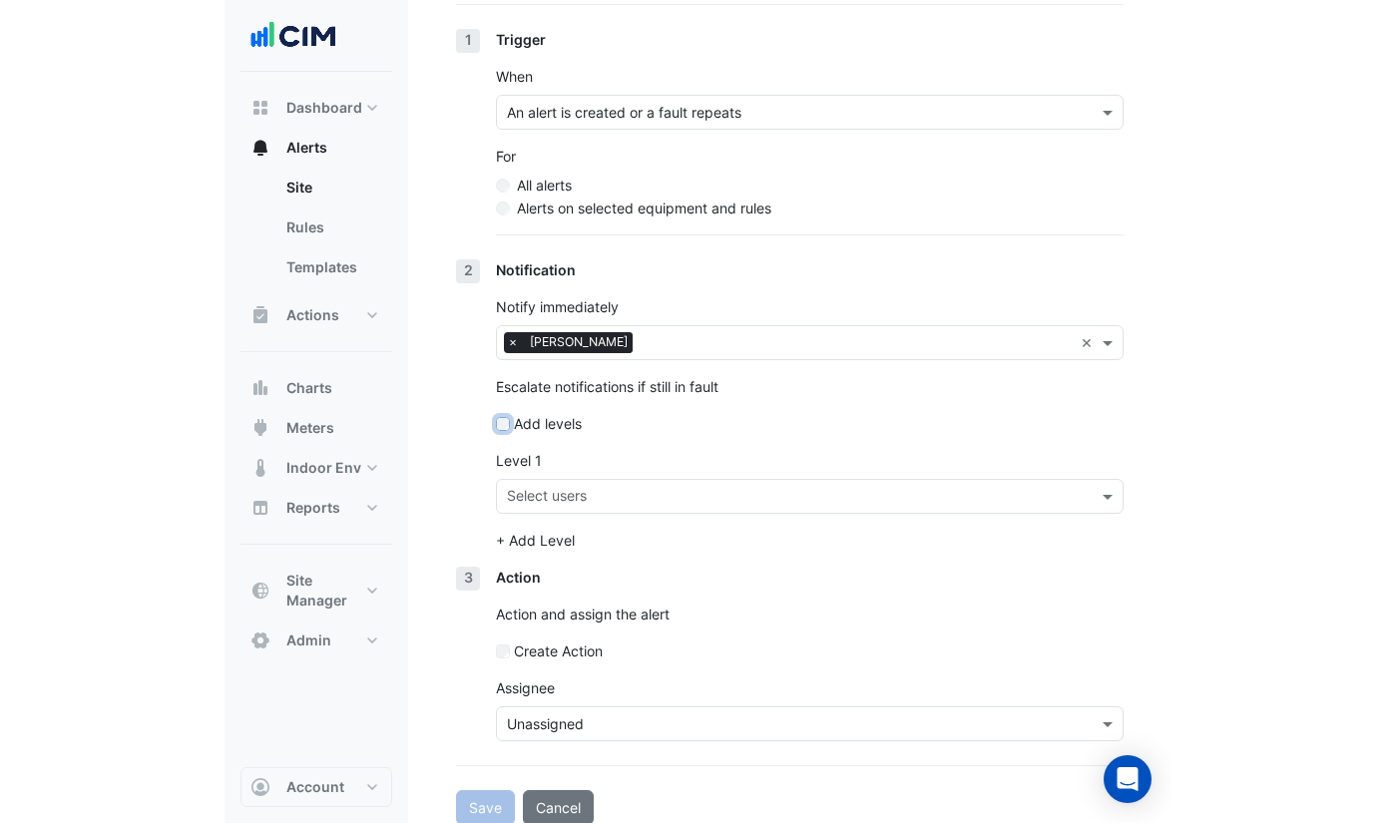
scroll to position [277, 0]
